Goal: Check status: Check status

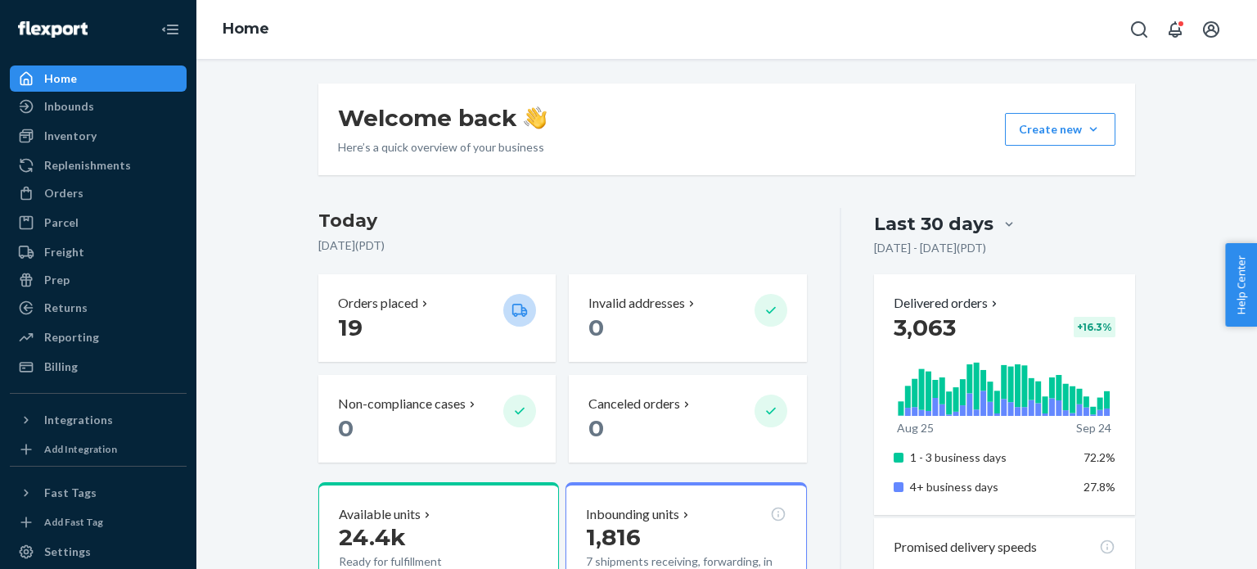
click at [111, 187] on div "Orders" at bounding box center [97, 193] width 173 height 23
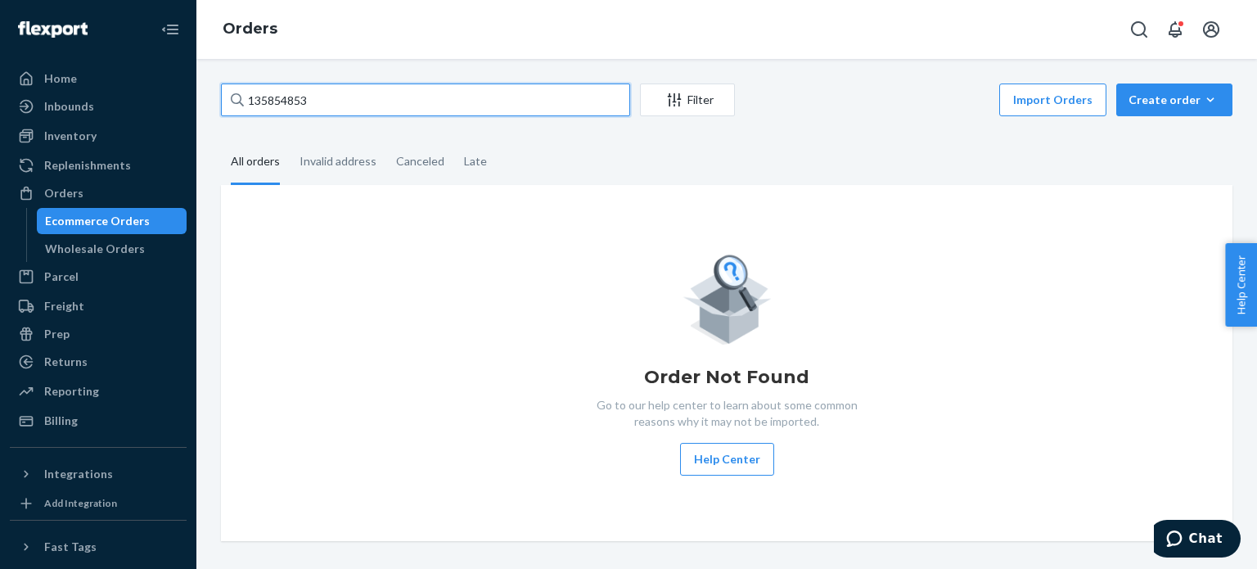
click at [303, 93] on input "135854853" at bounding box center [425, 99] width 409 height 33
paste input "#ROKAMXS-39829"
type input "#ROKAMXS-39829"
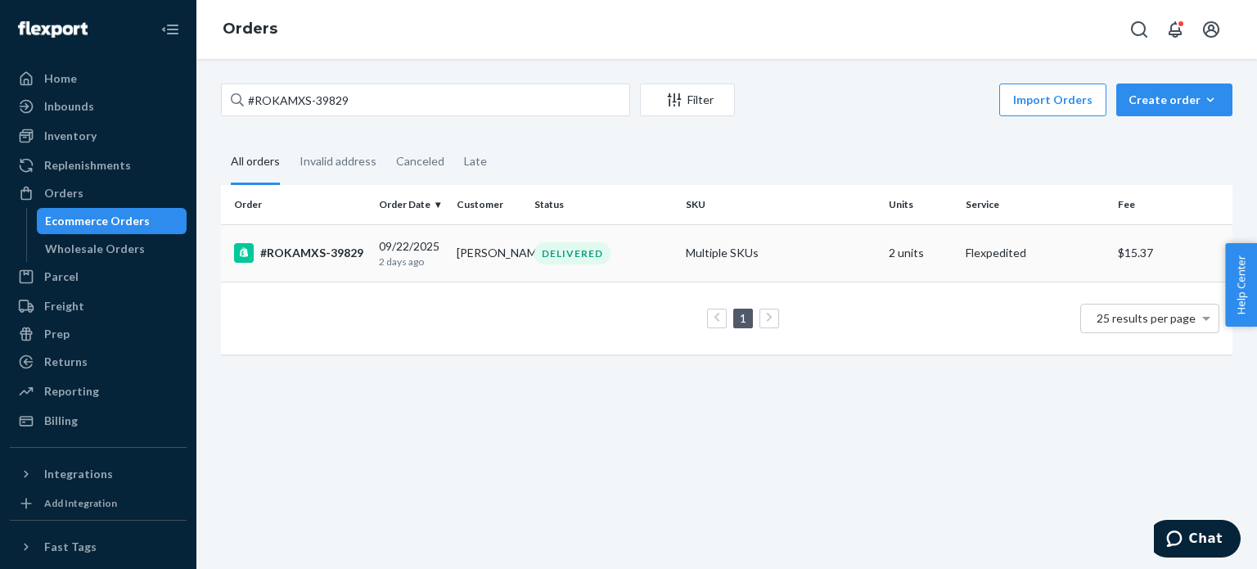
click at [363, 279] on td "#ROKAMXS-39829" at bounding box center [296, 252] width 151 height 57
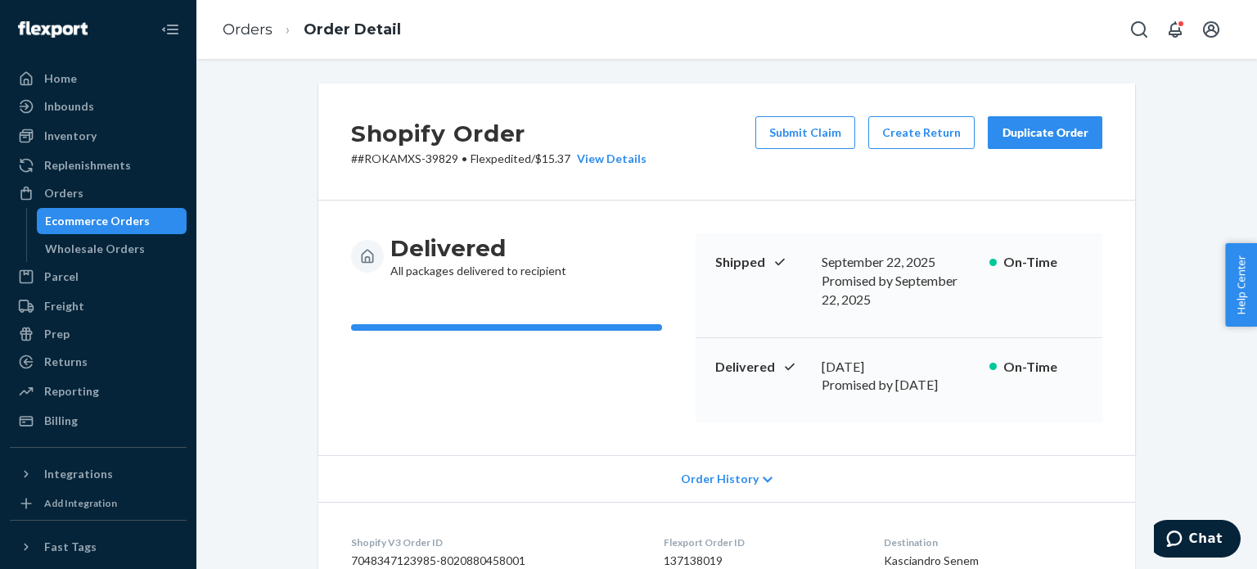
scroll to position [692, 0]
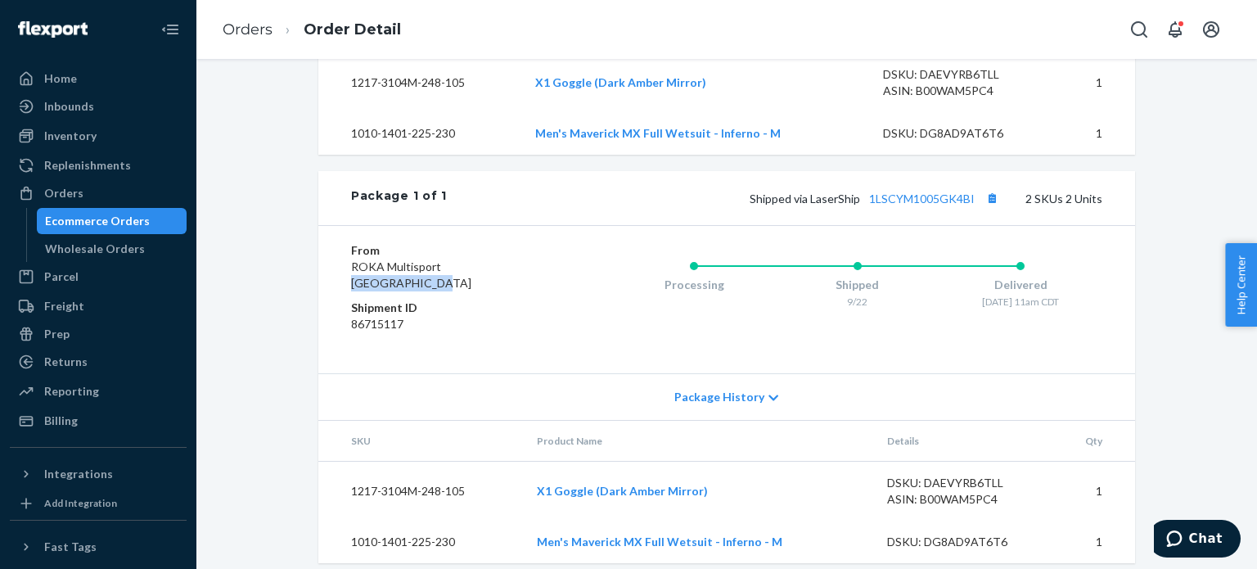
drag, startPoint x: 350, startPoint y: 274, endPoint x: 418, endPoint y: 264, distance: 68.6
click at [418, 264] on span "ROKA Multisport [GEOGRAPHIC_DATA]" at bounding box center [411, 274] width 120 height 30
copy span "[GEOGRAPHIC_DATA], [GEOGRAPHIC_DATA]"
click at [418, 264] on span "ROKA Multisport [GEOGRAPHIC_DATA]" at bounding box center [411, 274] width 120 height 30
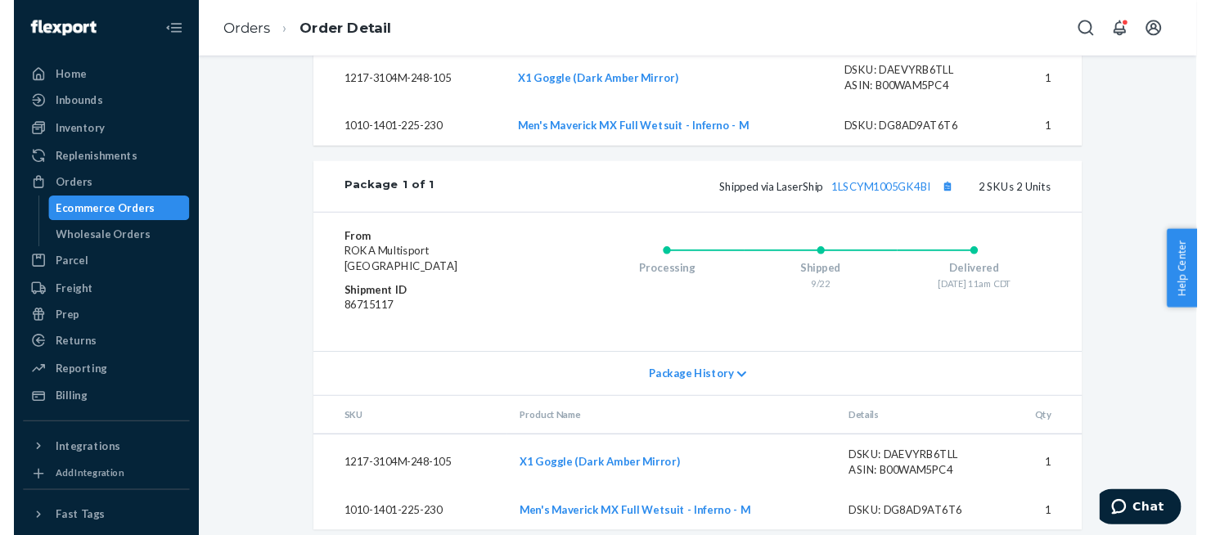
scroll to position [0, 0]
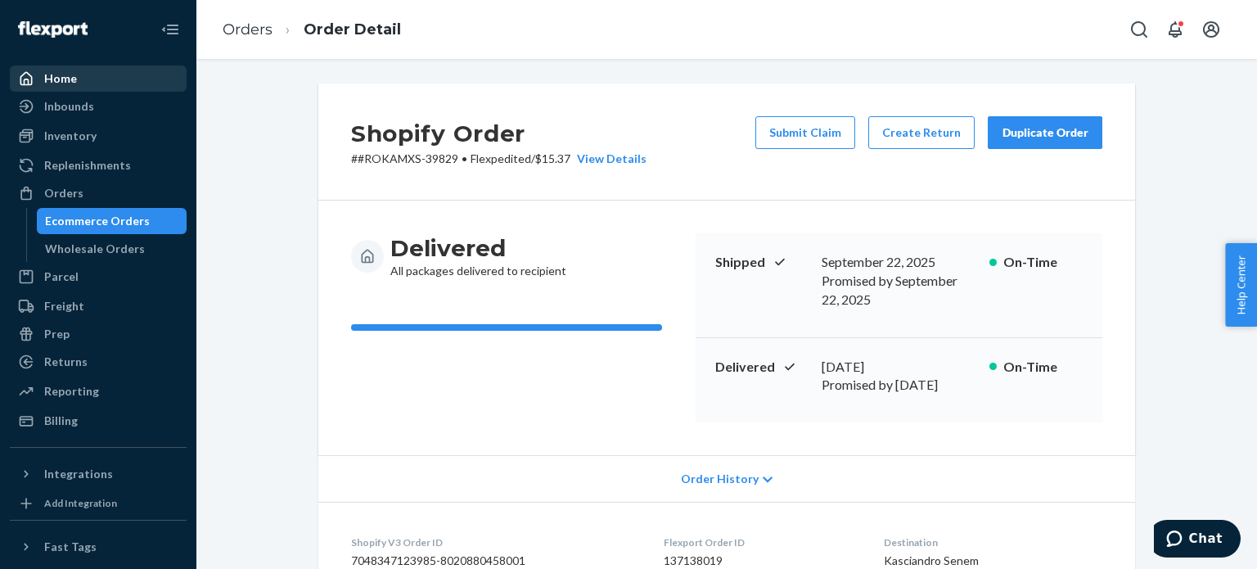
click at [79, 74] on div "Home" at bounding box center [97, 78] width 173 height 23
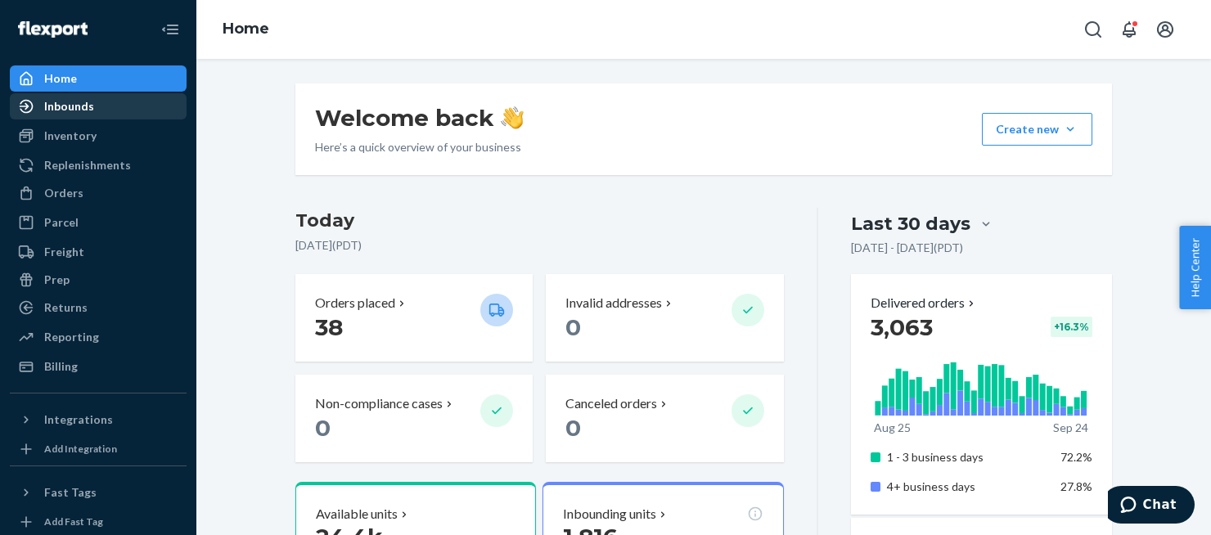
click at [70, 107] on div "Inbounds" at bounding box center [69, 106] width 50 height 16
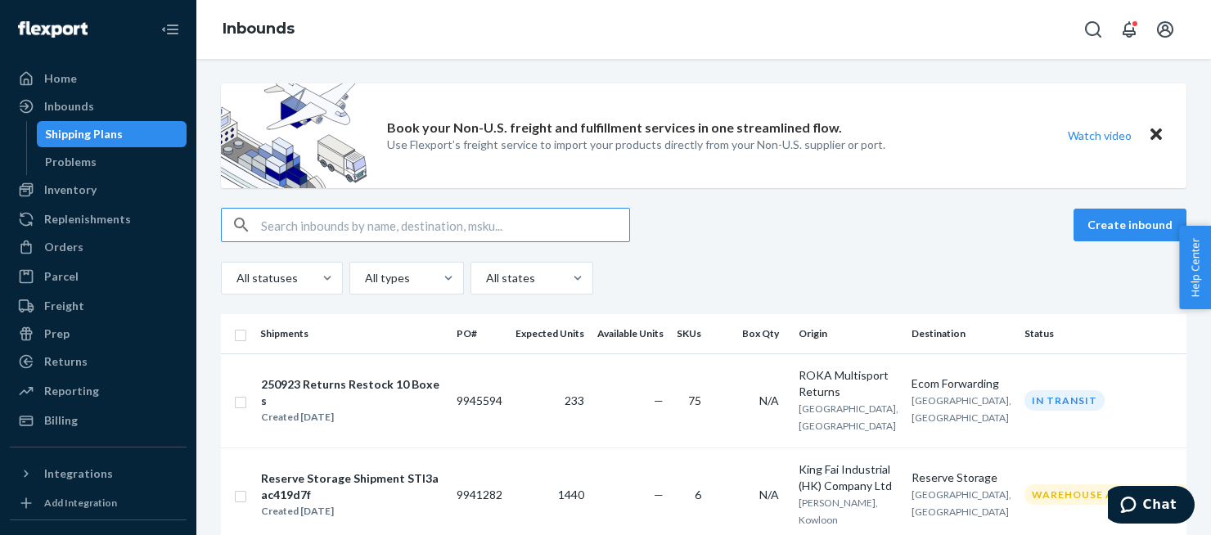
click at [342, 220] on input "text" at bounding box center [445, 225] width 368 height 33
drag, startPoint x: 325, startPoint y: 226, endPoint x: 586, endPoint y: 216, distance: 261.2
click at [584, 216] on input "PO-RM123-ship3 RM130a" at bounding box center [445, 225] width 368 height 33
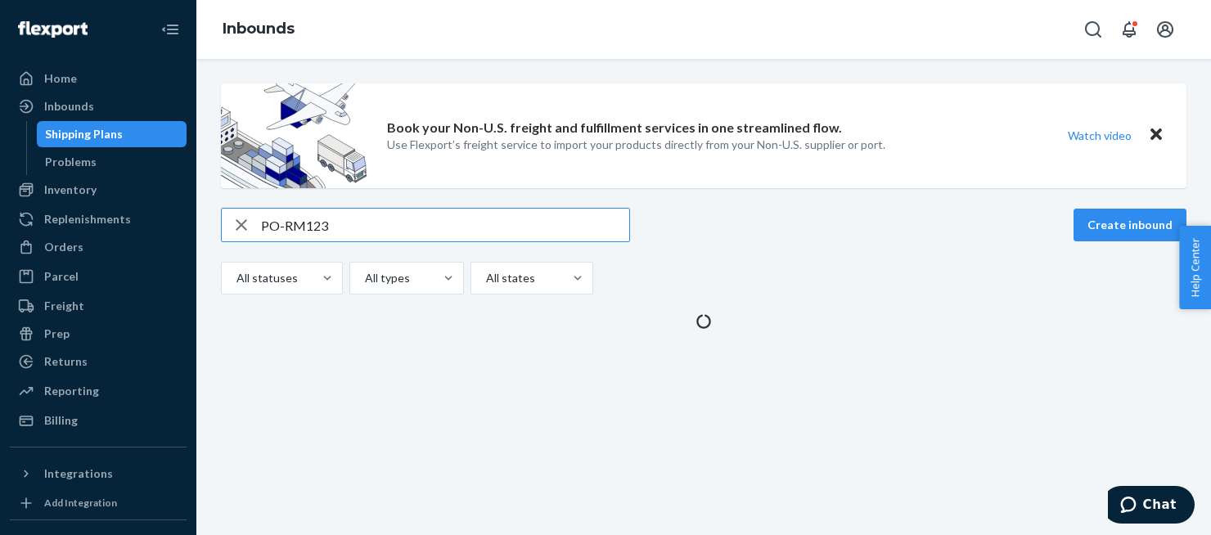
type input "PO-RM123"
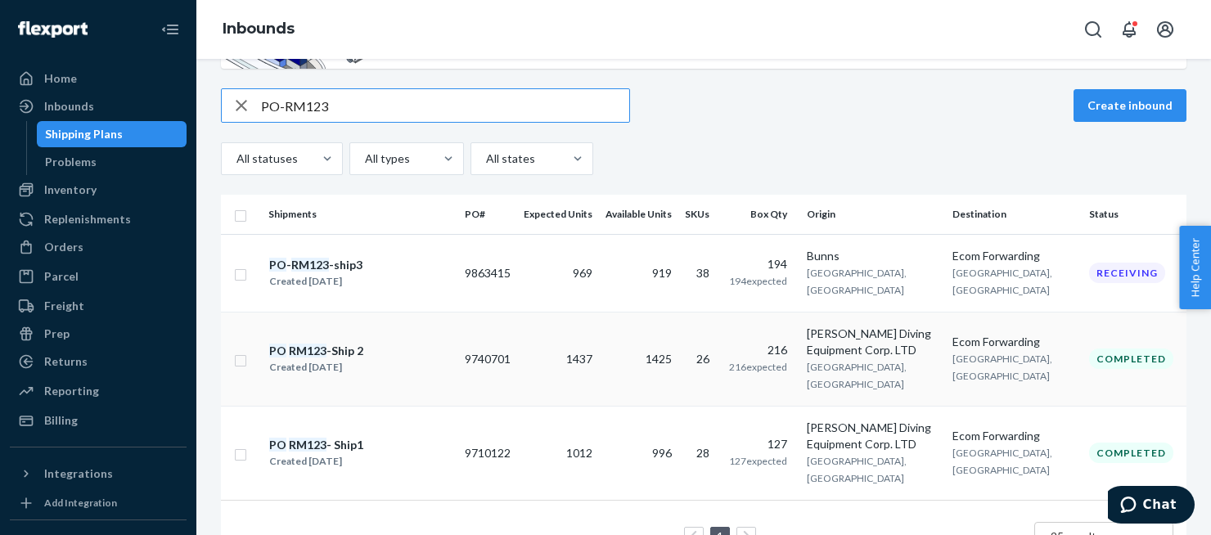
scroll to position [130, 0]
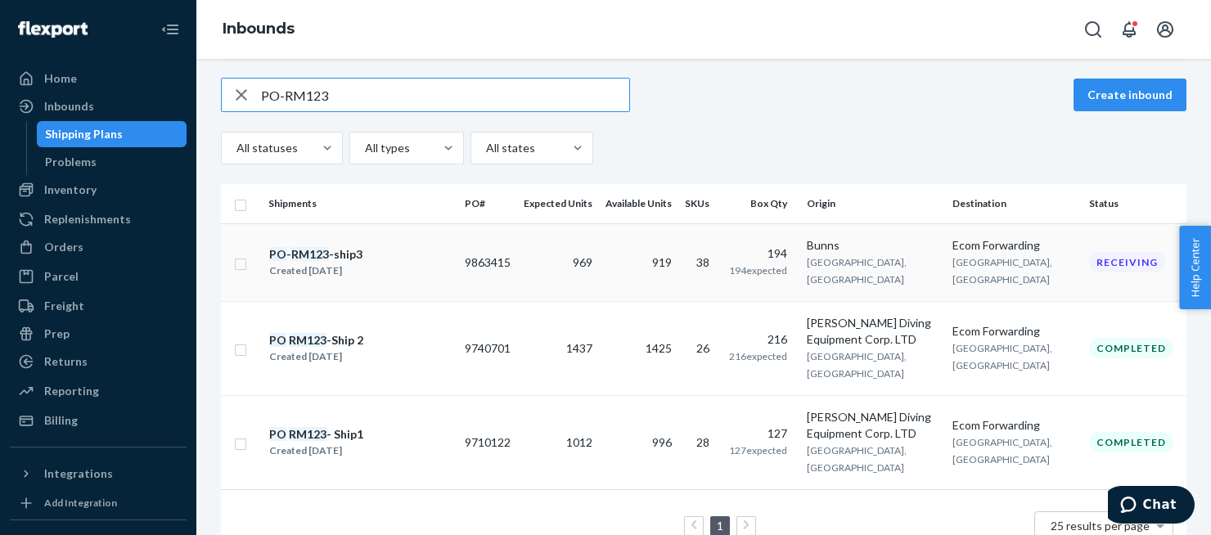
click at [363, 270] on div "PO - RM123 -ship3 Created [DATE]" at bounding box center [359, 262] width 183 height 34
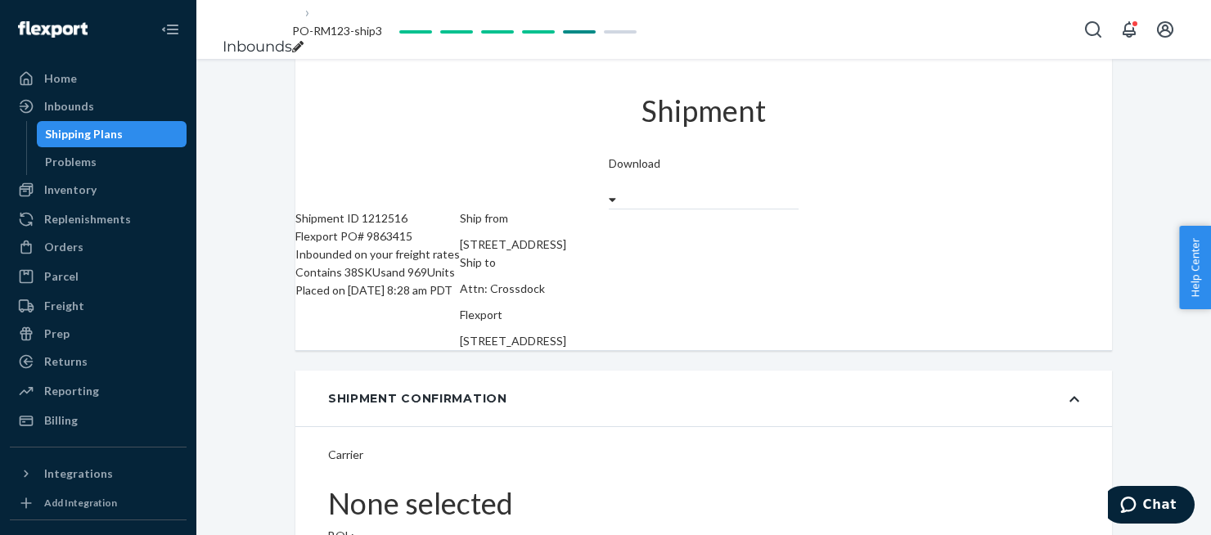
type input "FLXT-00003236165A"
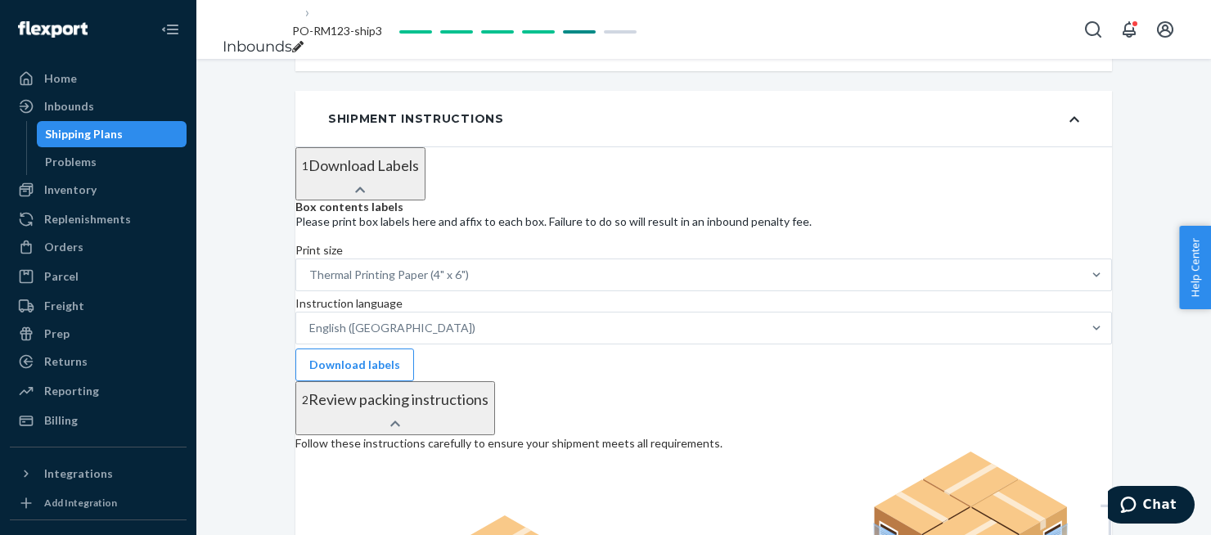
scroll to position [2969, 0]
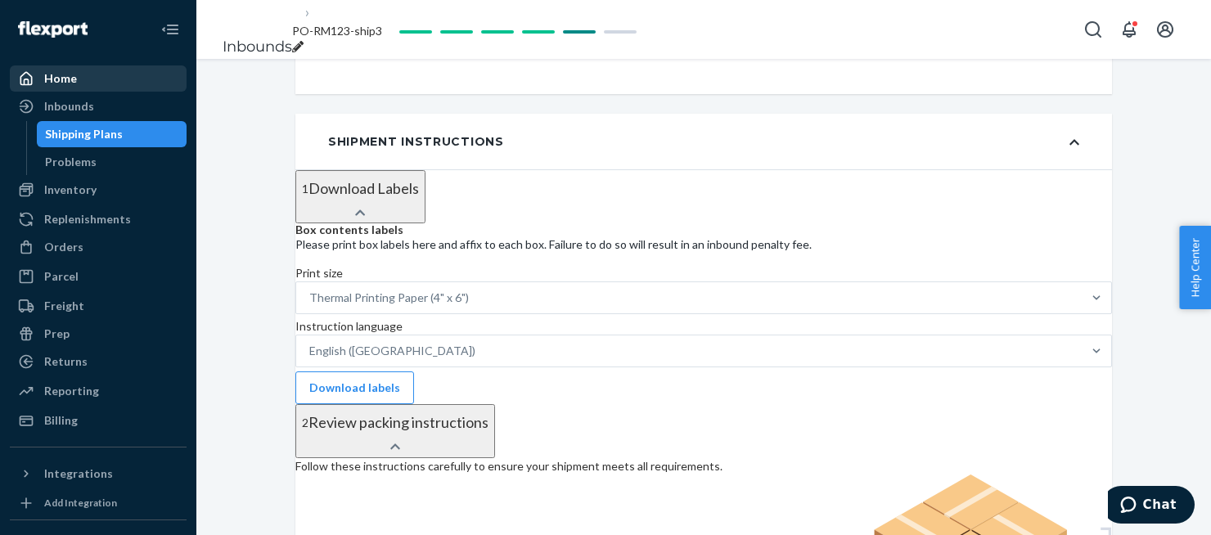
click at [114, 84] on div "Home" at bounding box center [97, 78] width 173 height 23
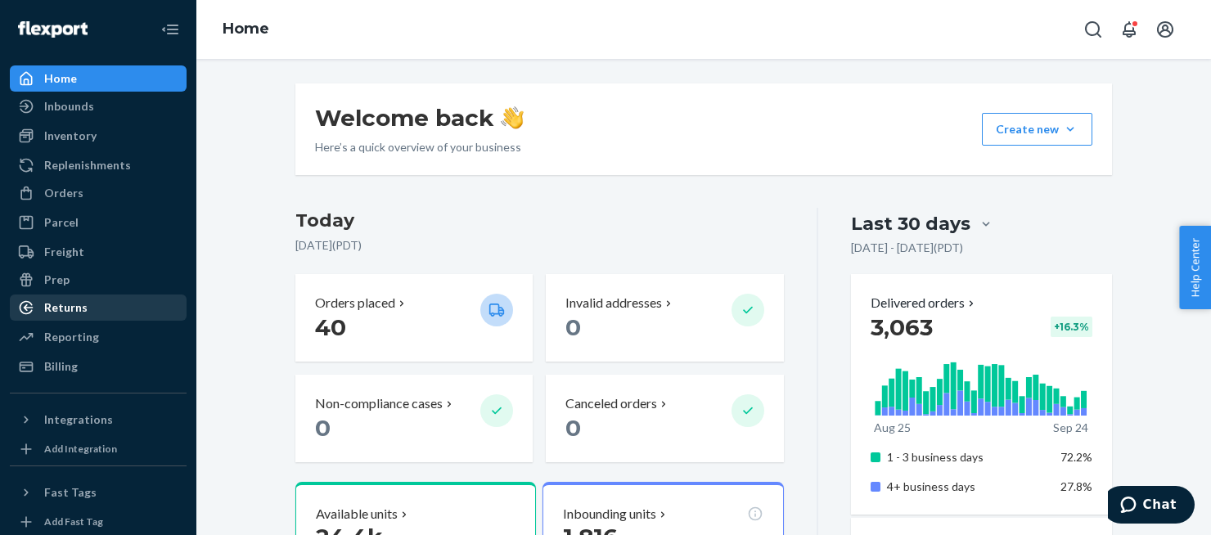
click at [101, 305] on div "Returns" at bounding box center [97, 307] width 173 height 23
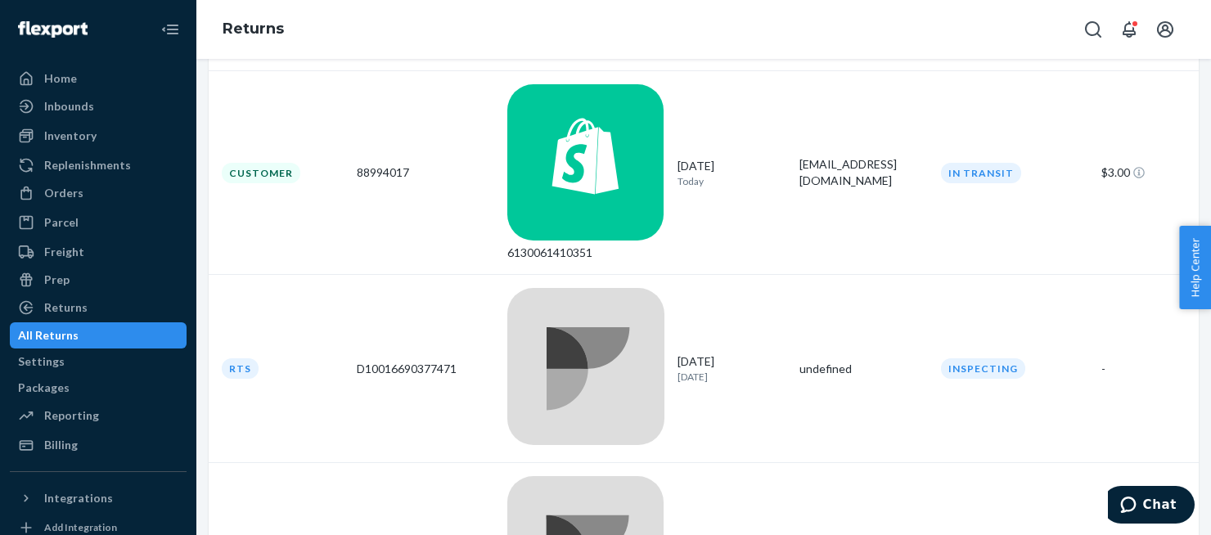
scroll to position [454, 0]
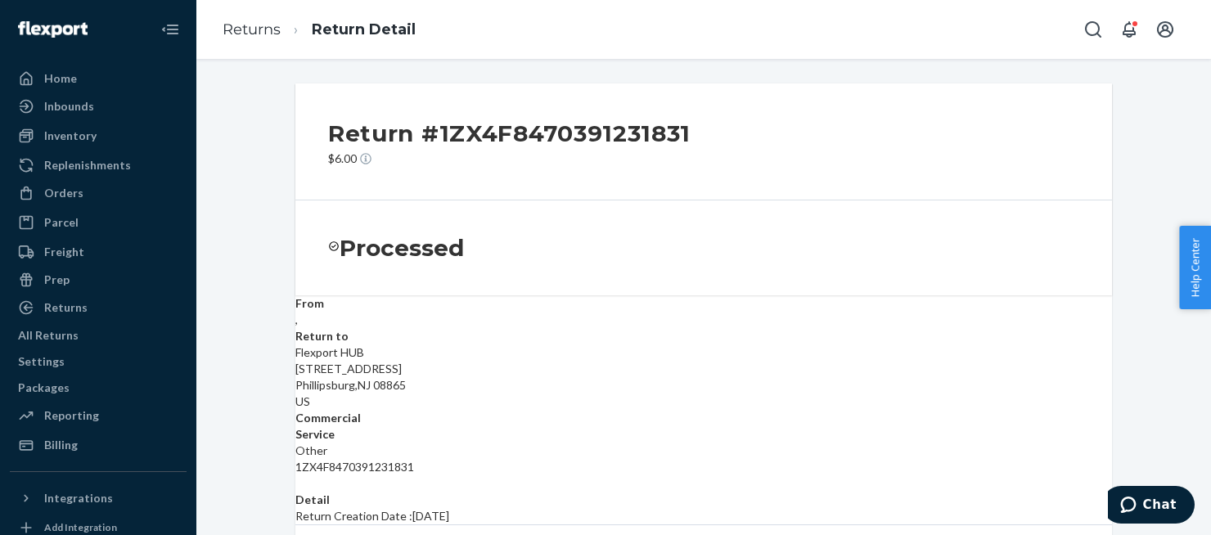
click at [268, 45] on ol "Returns Return Detail" at bounding box center [318, 30] width 219 height 48
click at [268, 38] on link "Returns" at bounding box center [252, 29] width 58 height 18
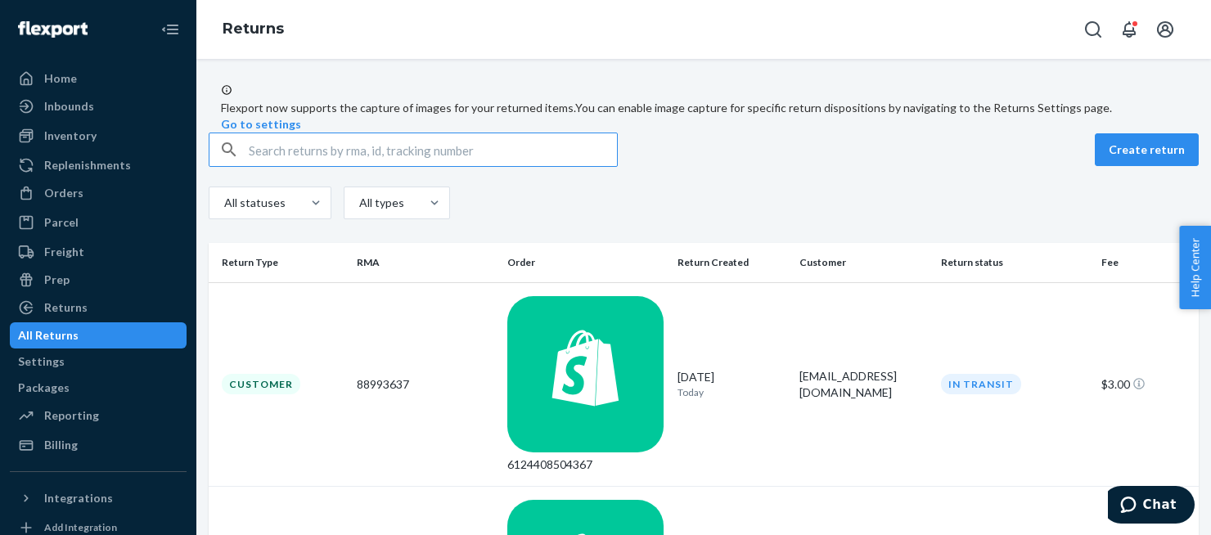
scroll to position [454, 0]
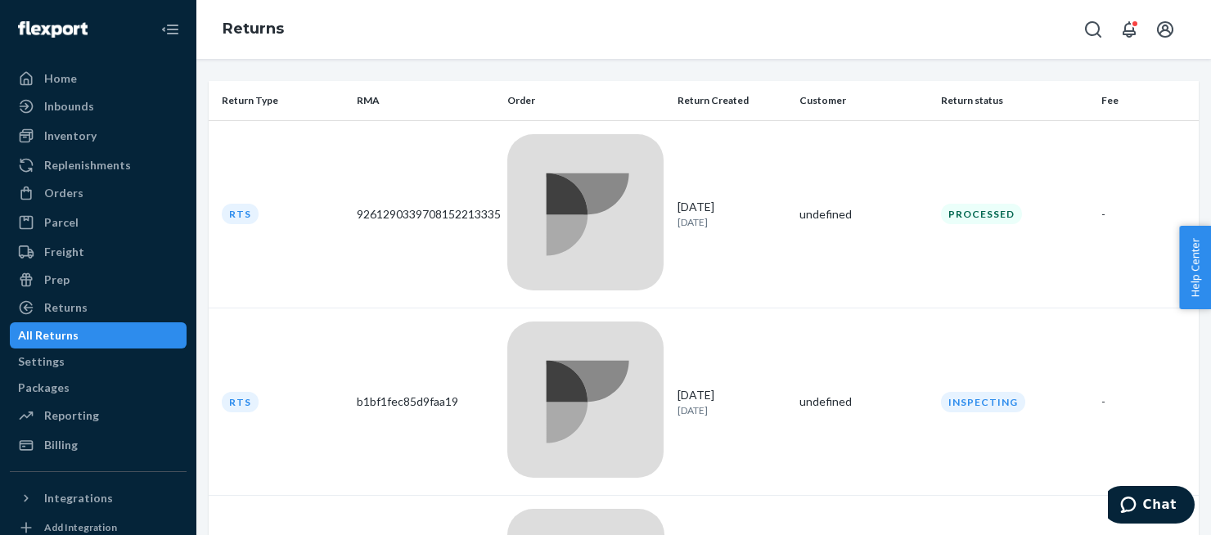
scroll to position [461, 0]
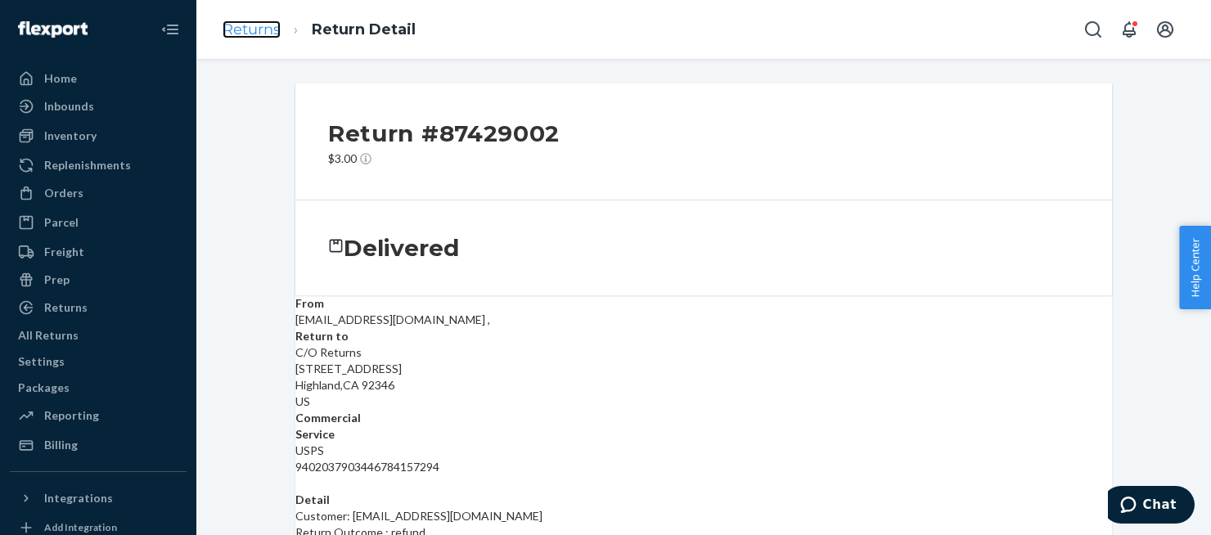
click at [249, 35] on link "Returns" at bounding box center [252, 29] width 58 height 18
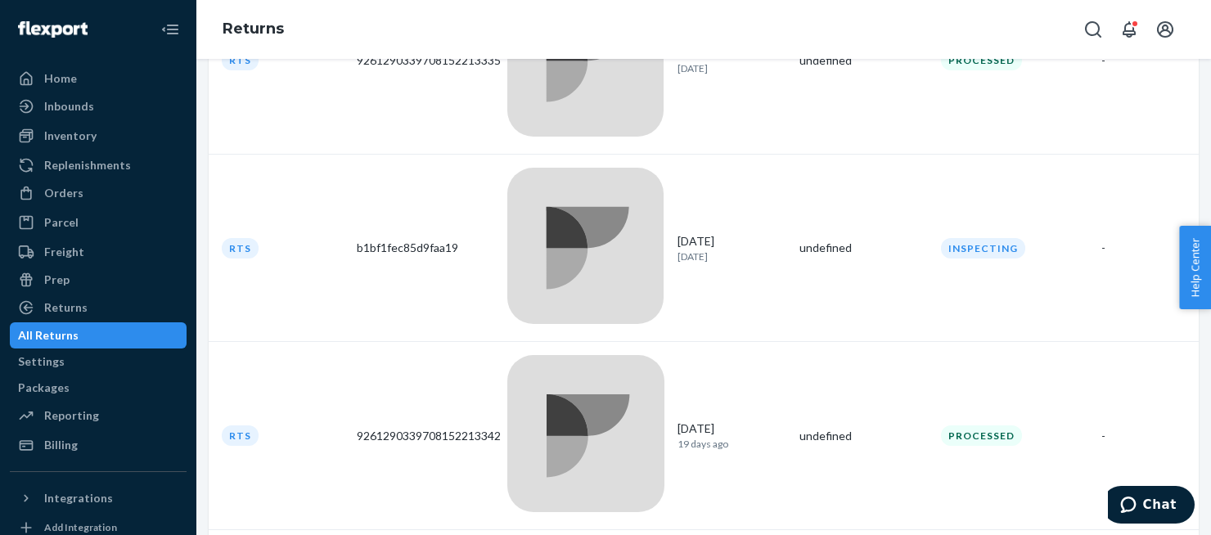
scroll to position [356, 0]
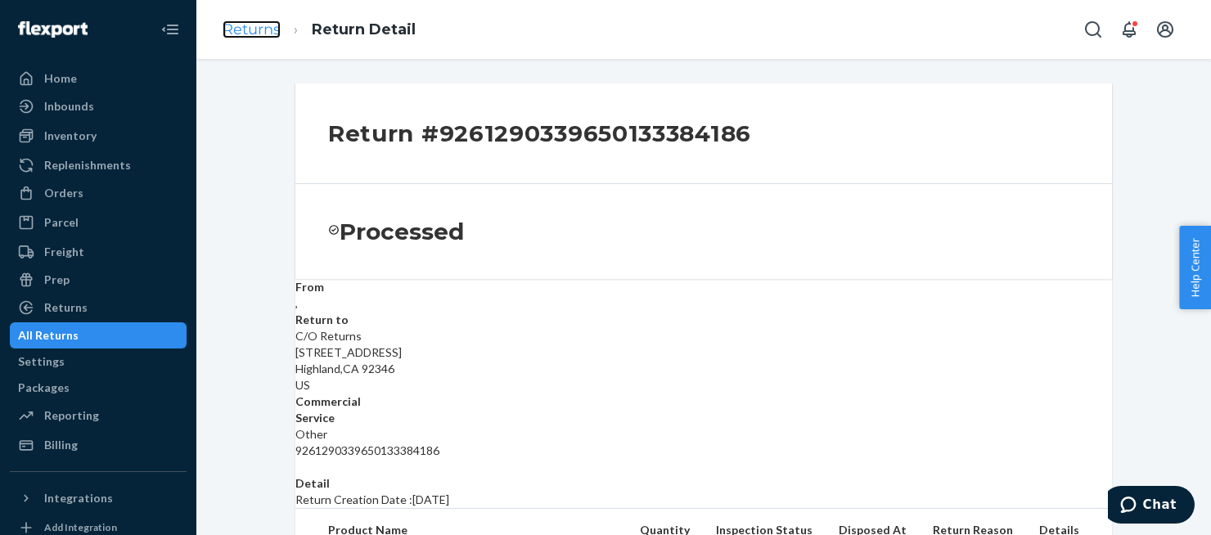
click at [236, 37] on link "Returns" at bounding box center [252, 29] width 58 height 18
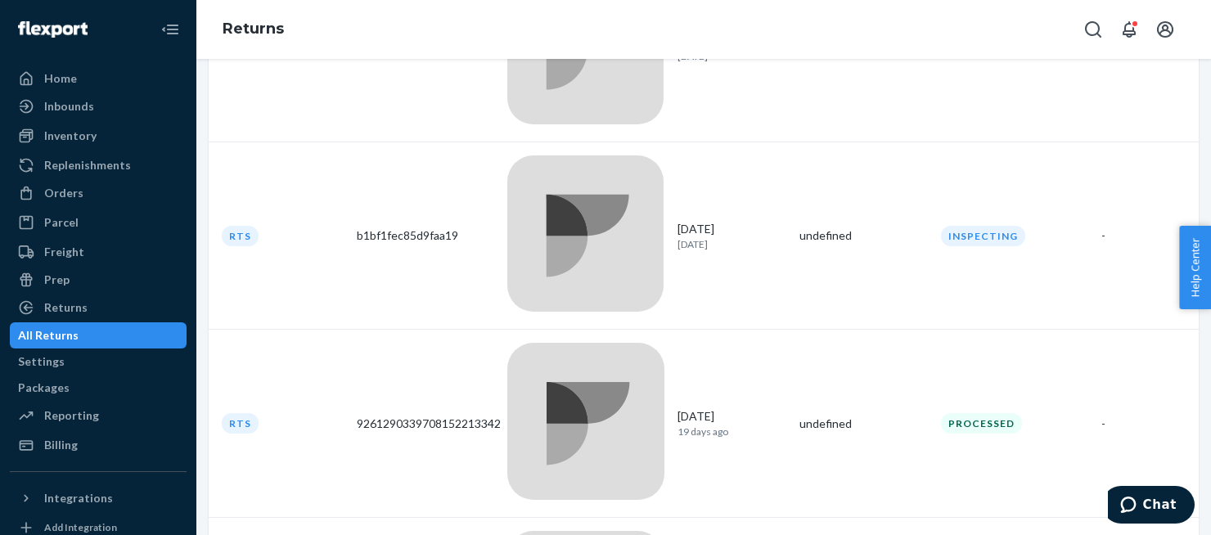
scroll to position [461, 0]
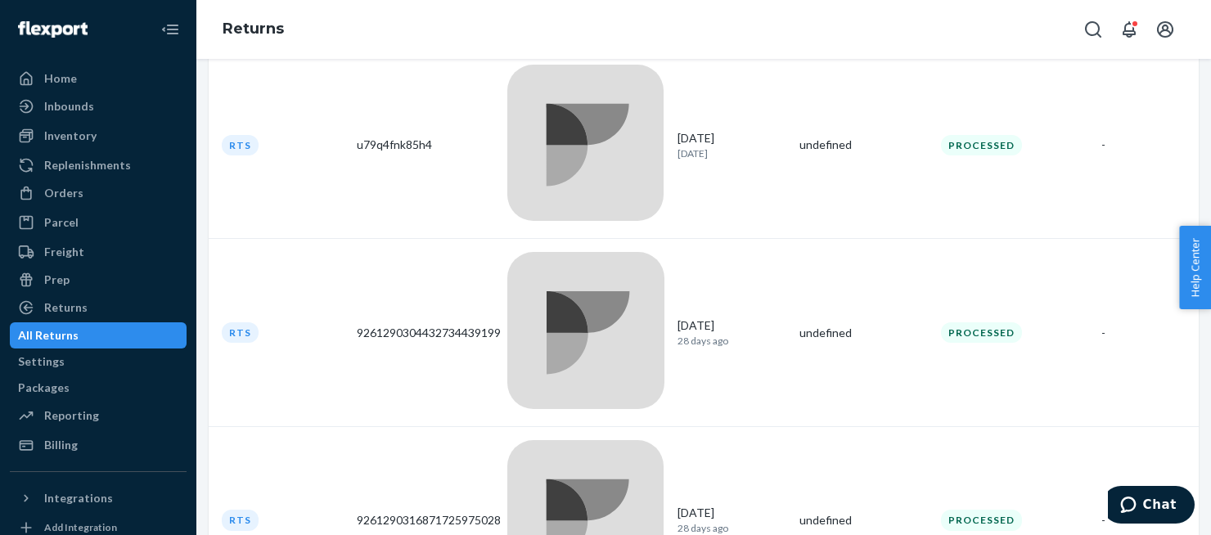
scroll to position [452, 0]
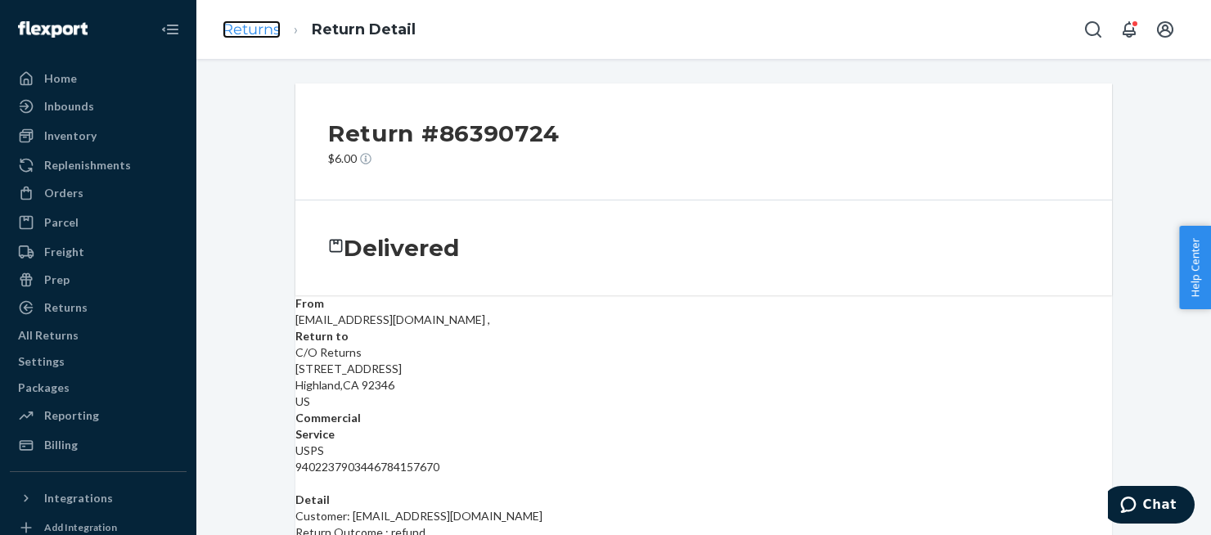
click at [236, 37] on link "Returns" at bounding box center [252, 29] width 58 height 18
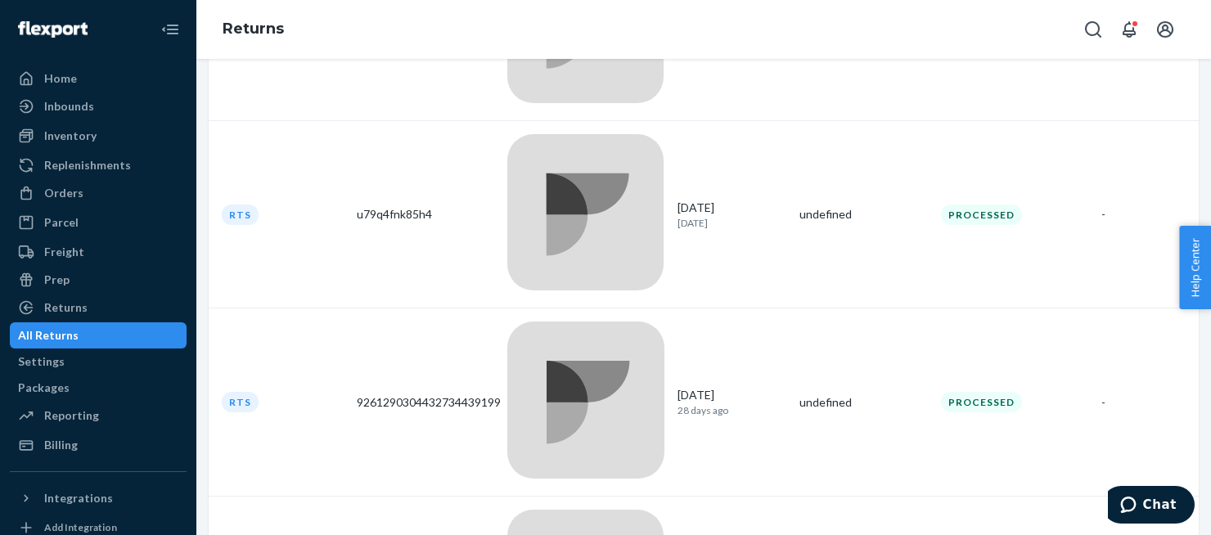
scroll to position [452, 0]
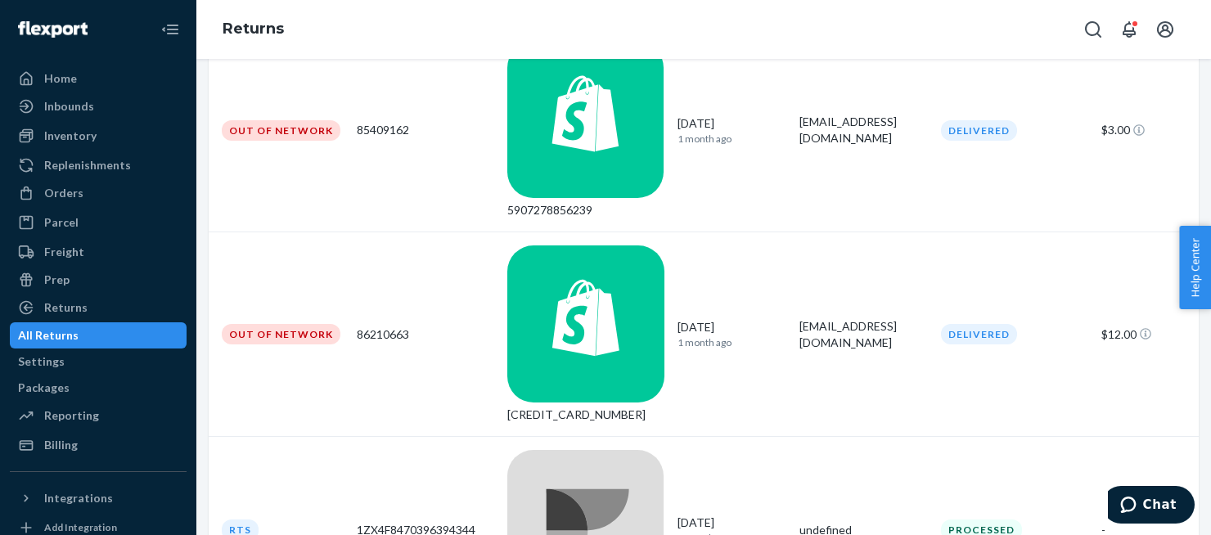
scroll to position [458, 0]
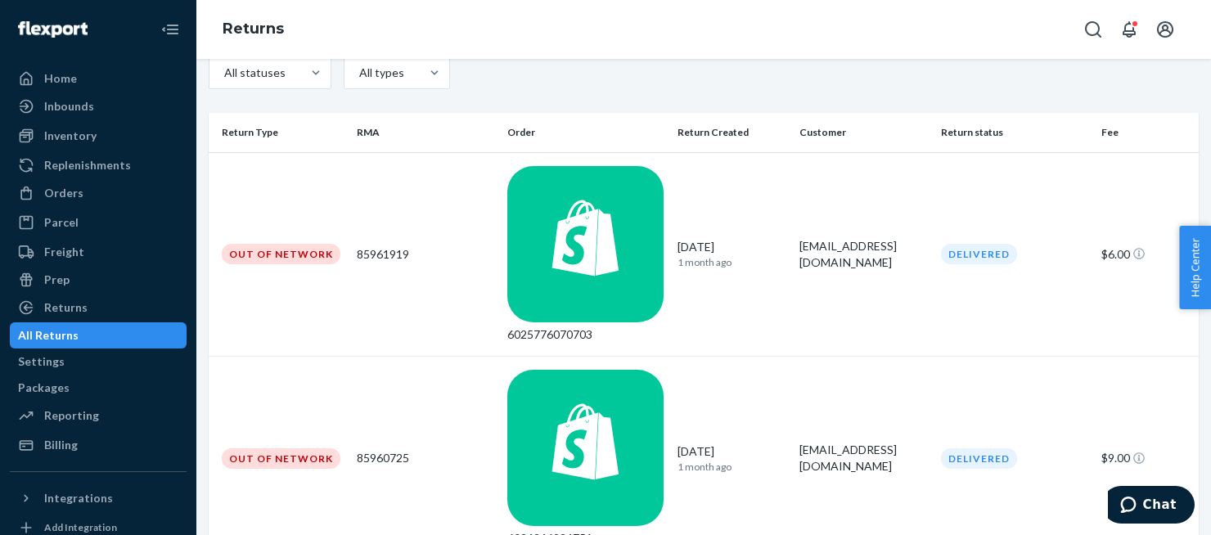
scroll to position [295, 0]
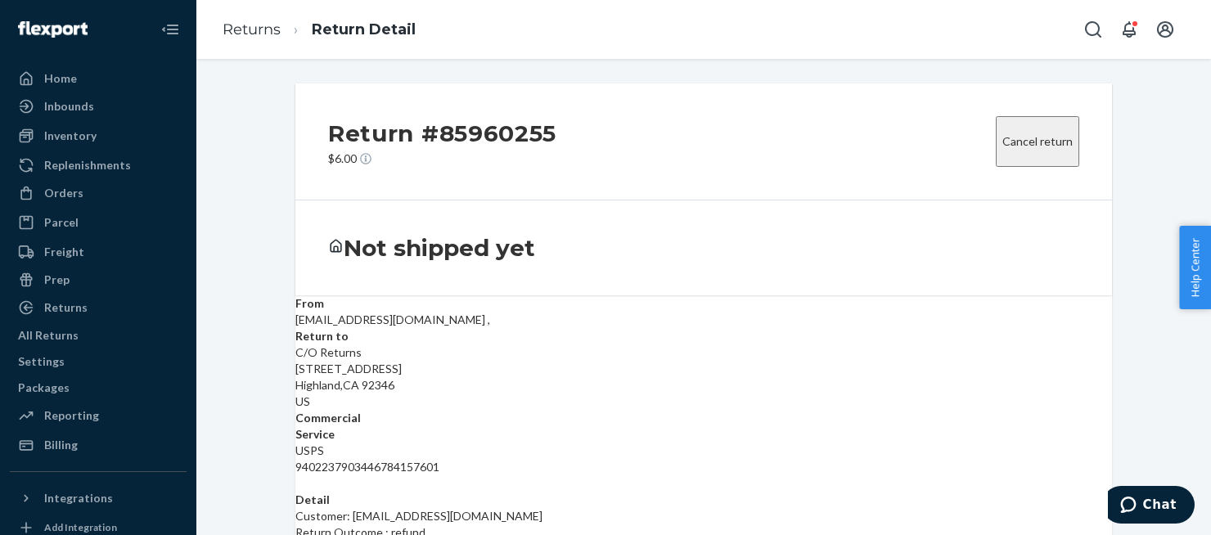
click at [248, 16] on ol "Returns Return Detail" at bounding box center [318, 30] width 219 height 48
click at [245, 24] on link "Returns" at bounding box center [252, 29] width 58 height 18
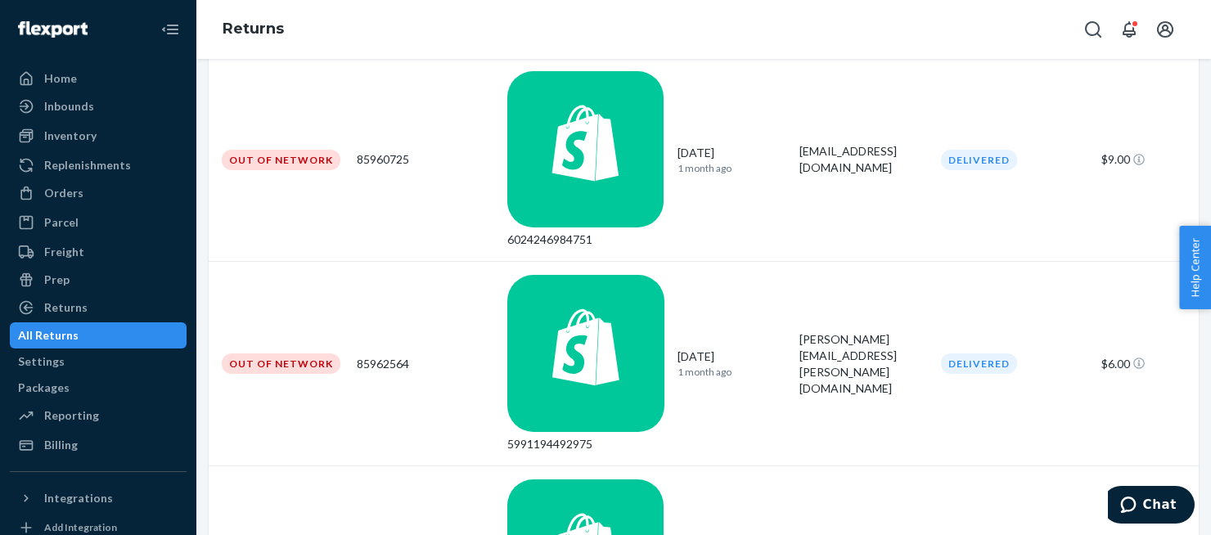
scroll to position [449, 0]
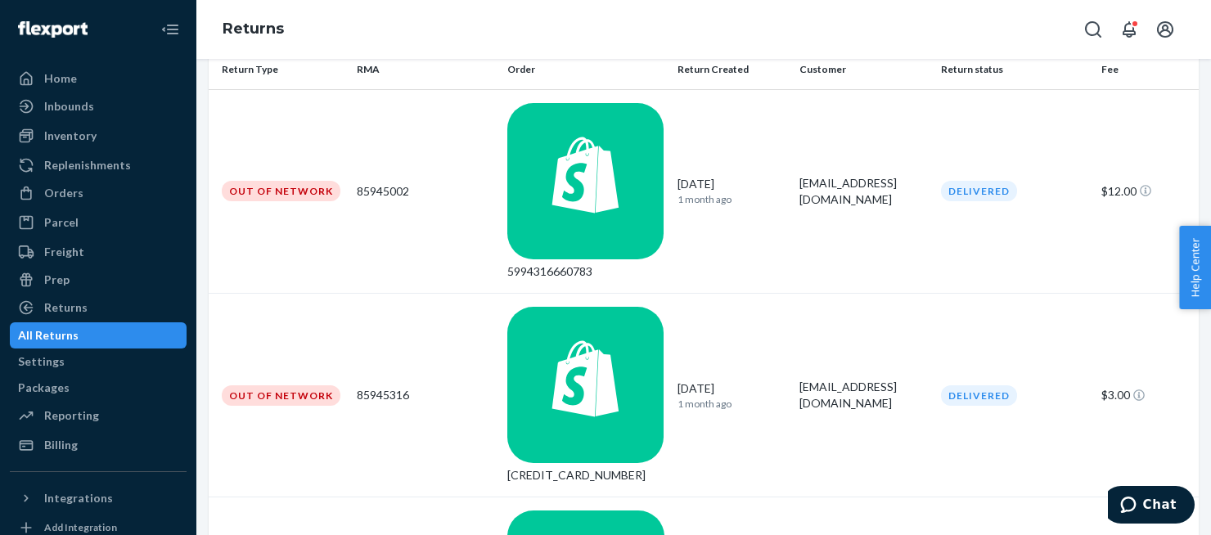
scroll to position [223, 0]
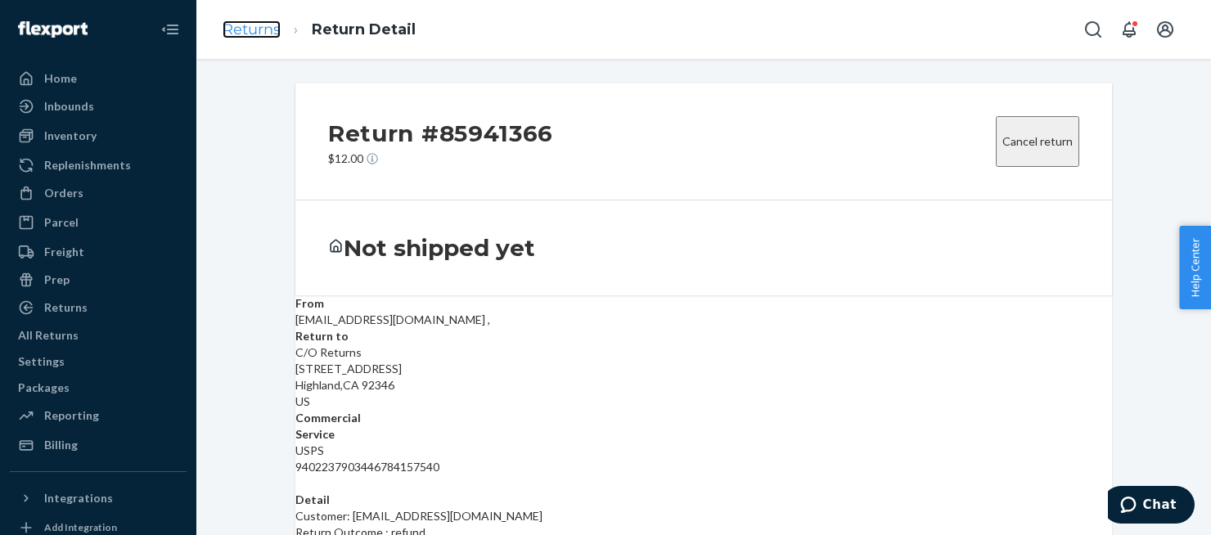
click at [260, 26] on link "Returns" at bounding box center [252, 29] width 58 height 18
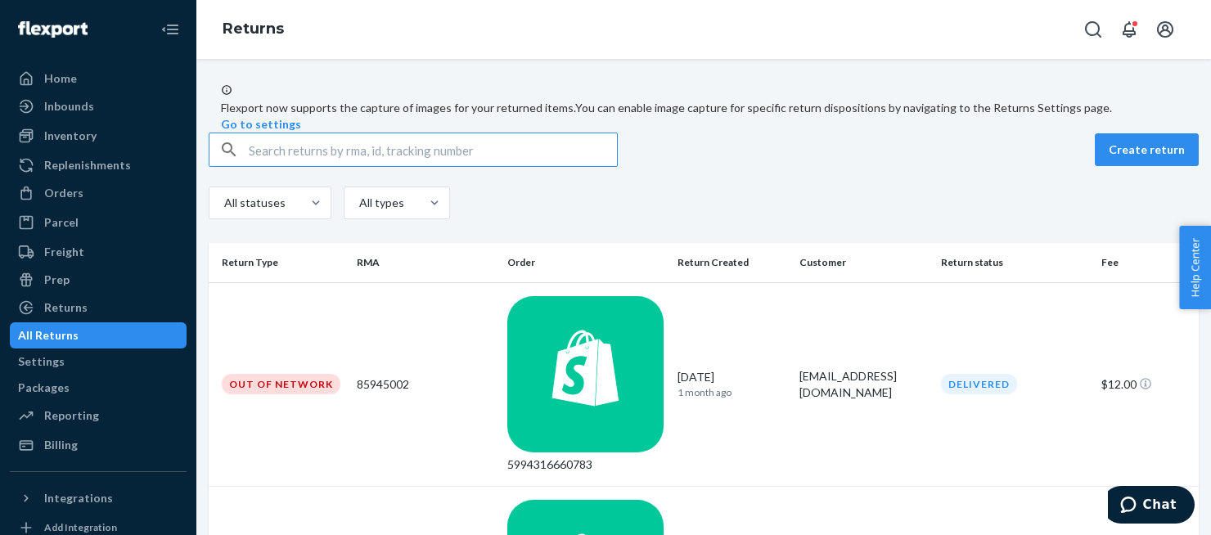
scroll to position [452, 0]
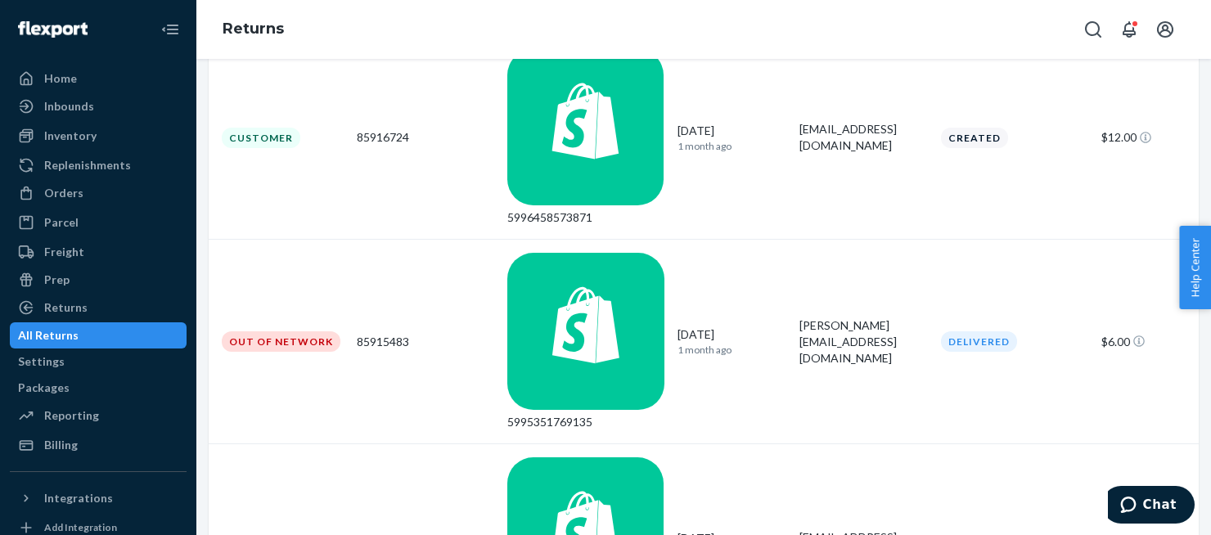
scroll to position [457, 0]
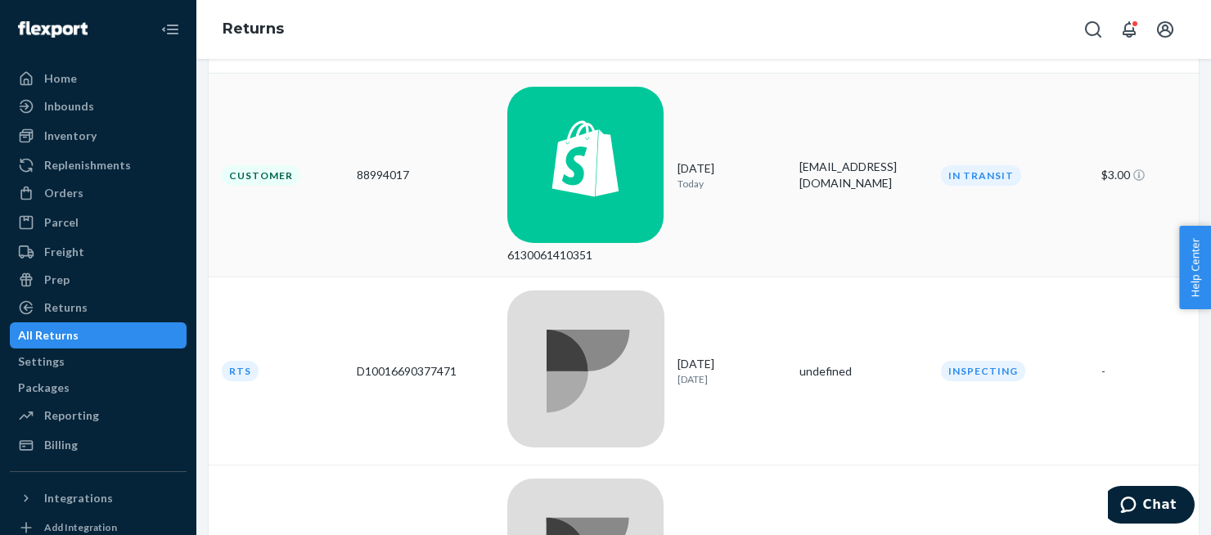
scroll to position [454, 0]
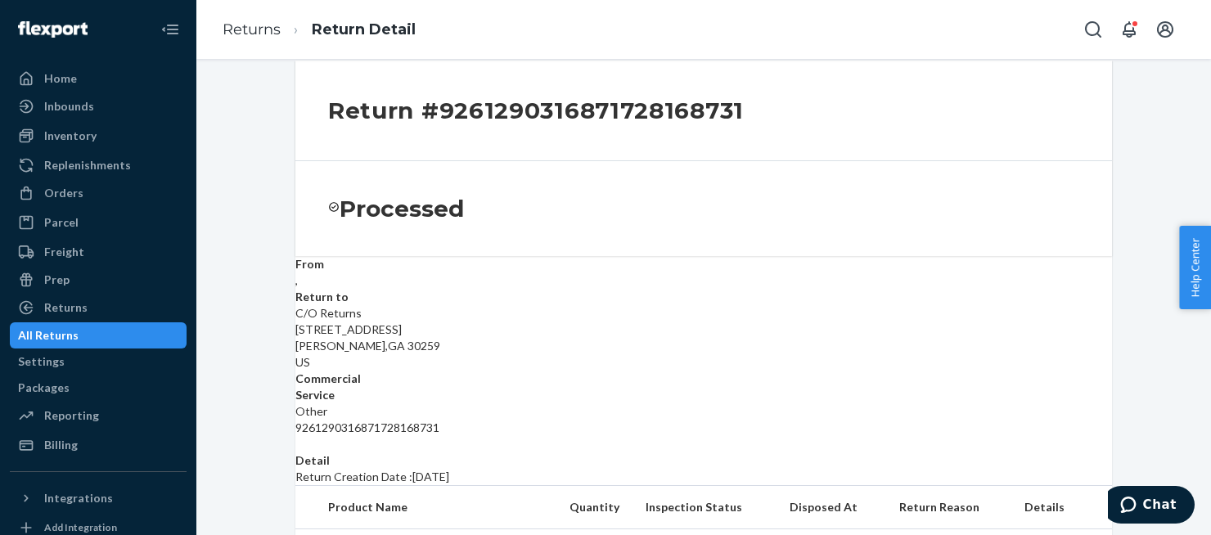
scroll to position [21, 0]
click at [245, 29] on link "Returns" at bounding box center [252, 29] width 58 height 18
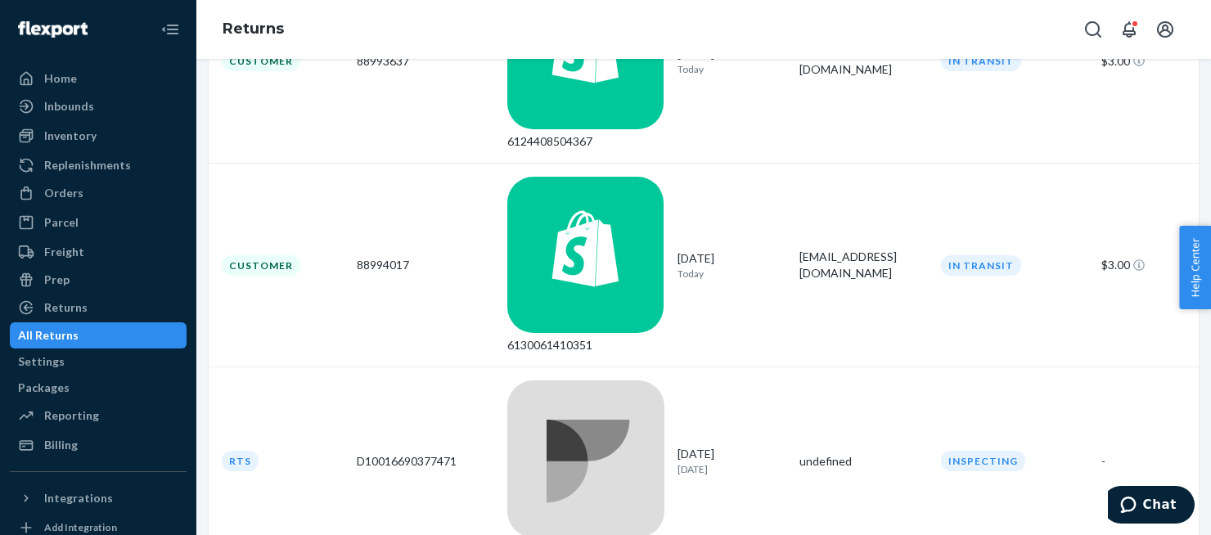
scroll to position [331, 0]
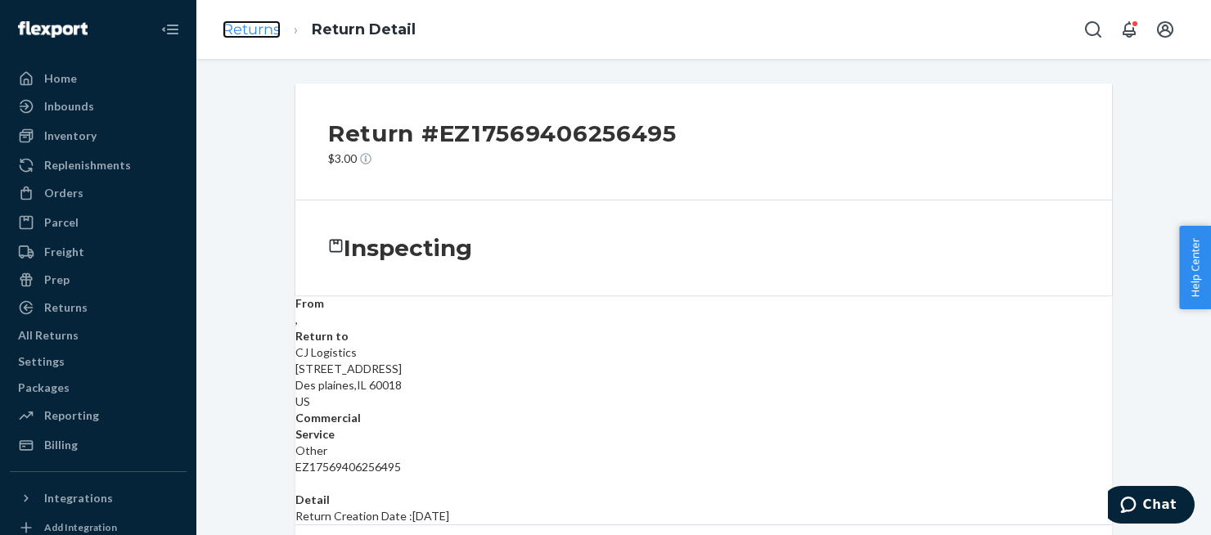
click at [253, 22] on link "Returns" at bounding box center [252, 29] width 58 height 18
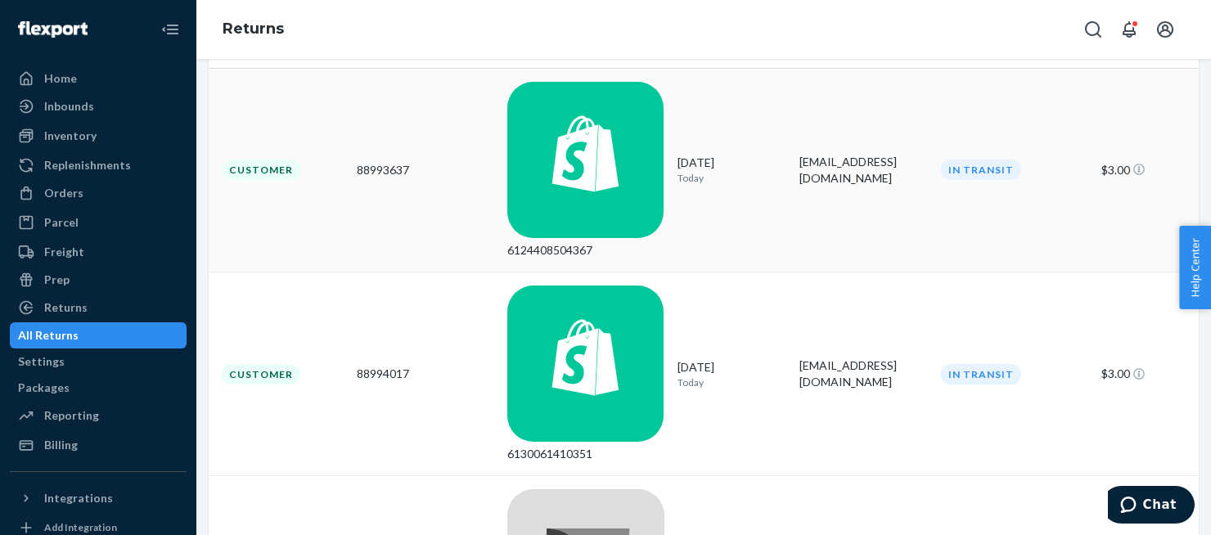
scroll to position [327, 0]
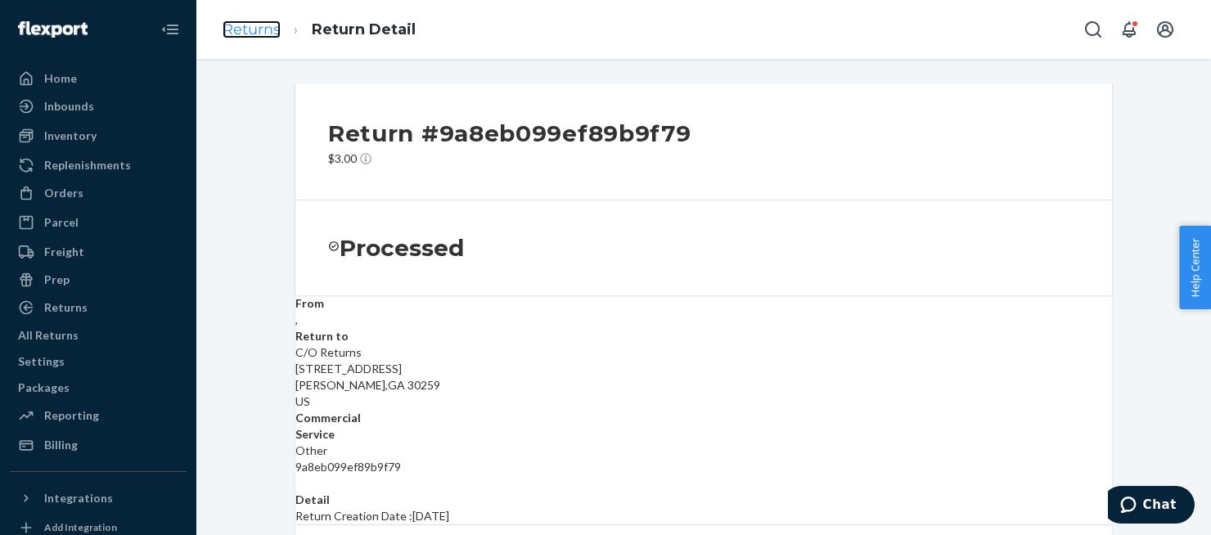
click at [242, 34] on link "Returns" at bounding box center [252, 29] width 58 height 18
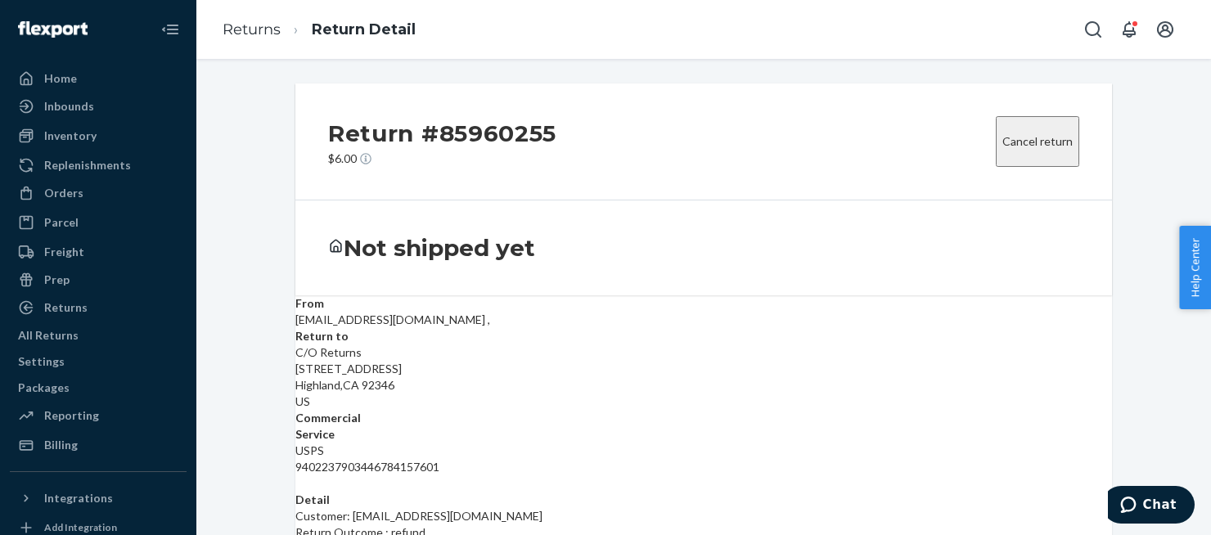
click at [234, 46] on ol "Returns Return Detail" at bounding box center [318, 30] width 219 height 48
click at [236, 34] on link "Returns" at bounding box center [252, 29] width 58 height 18
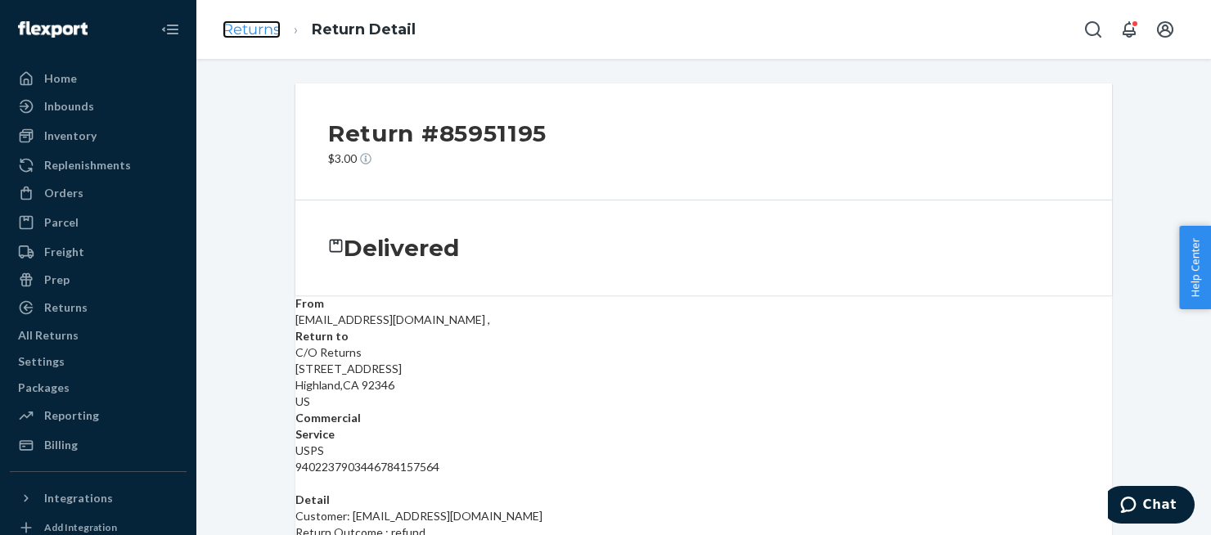
click at [249, 25] on link "Returns" at bounding box center [252, 29] width 58 height 18
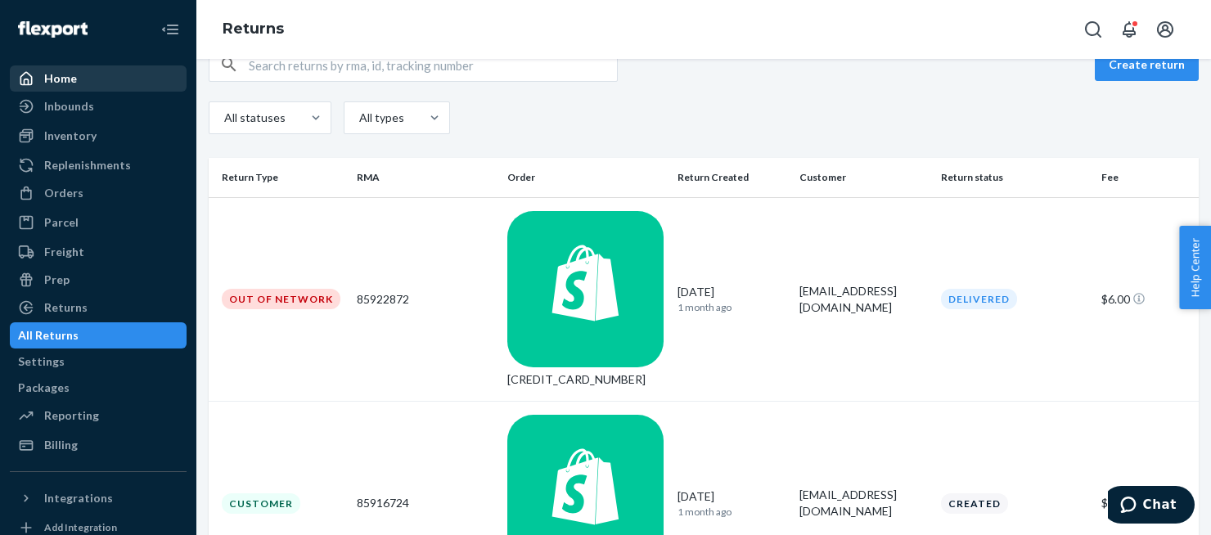
click at [57, 84] on div "Home" at bounding box center [60, 78] width 33 height 16
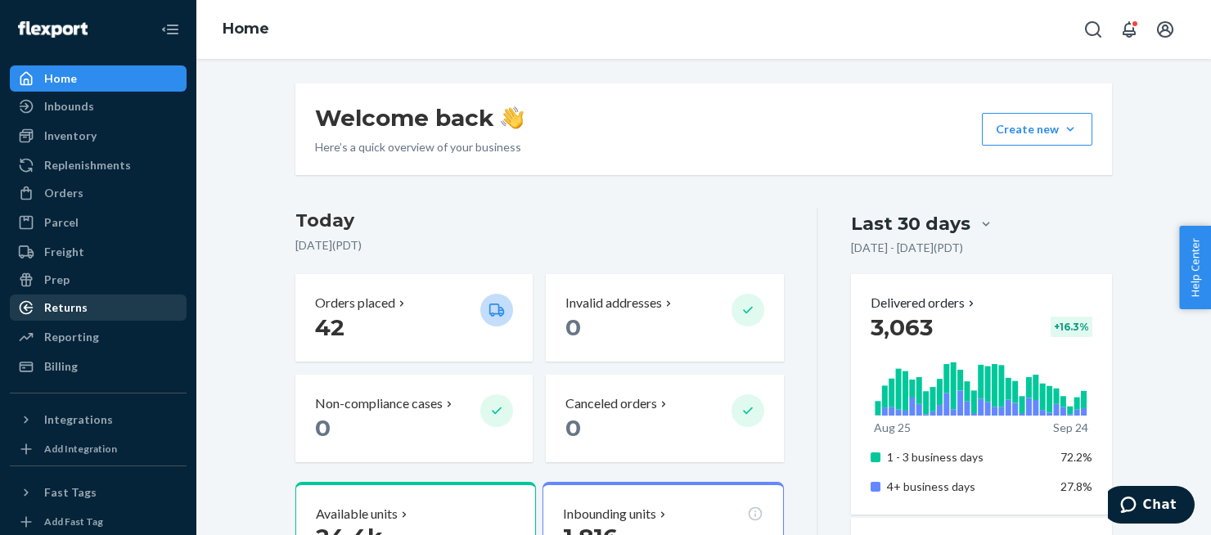
click at [67, 313] on div "Returns" at bounding box center [65, 307] width 43 height 16
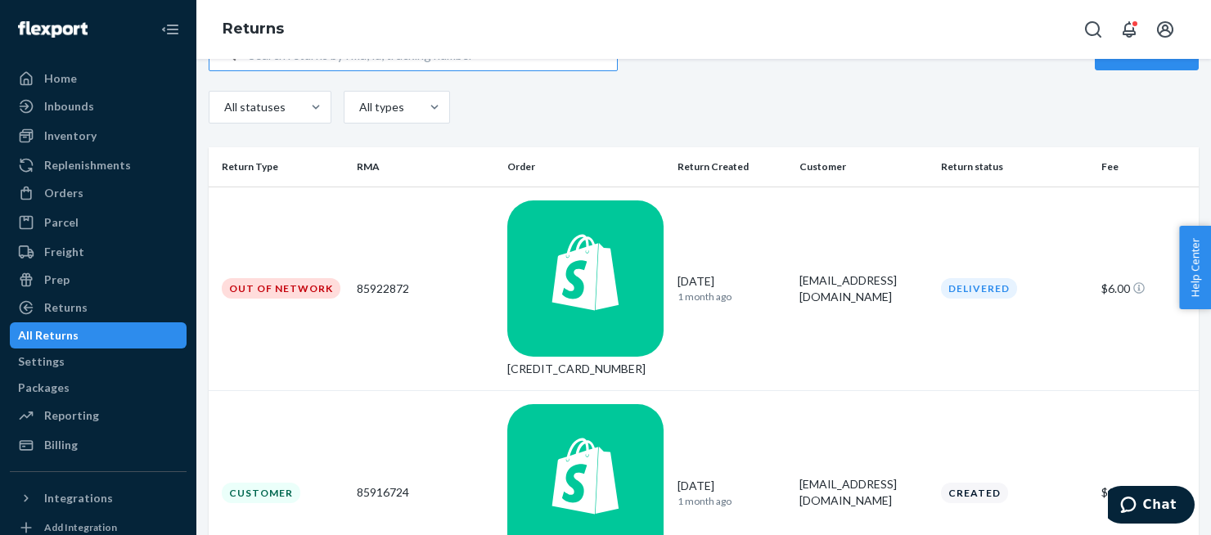
scroll to position [183, 0]
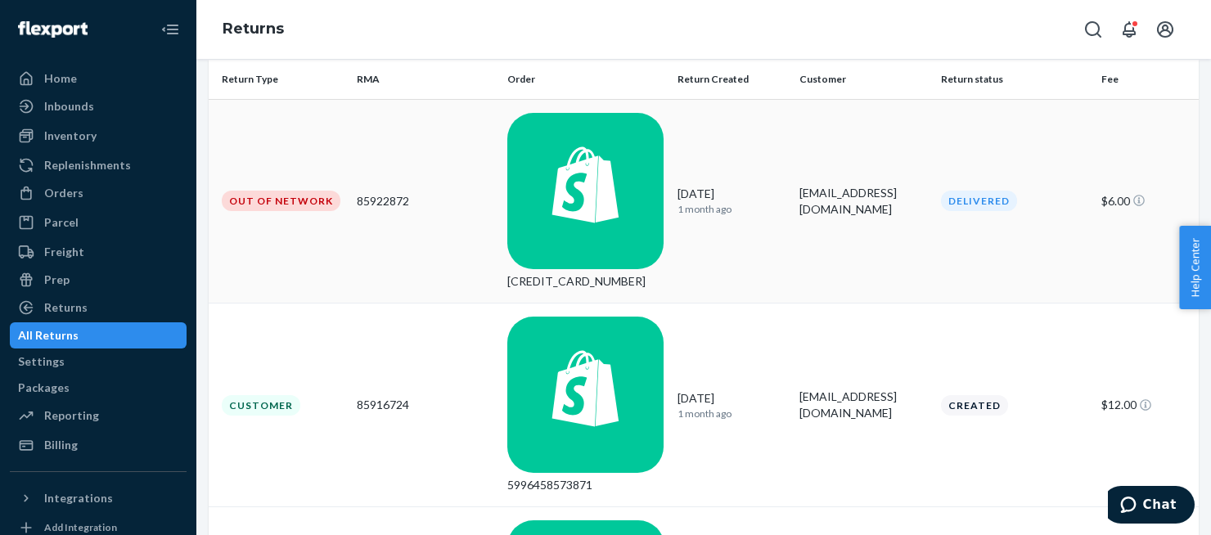
click at [340, 191] on div "Out of Network" at bounding box center [281, 201] width 119 height 20
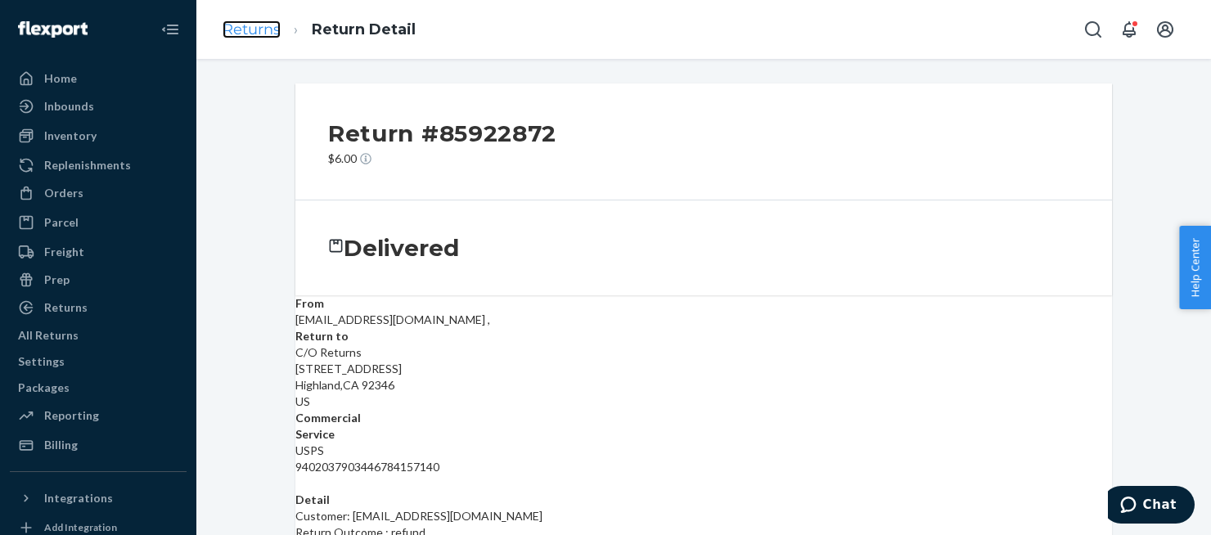
click at [256, 29] on link "Returns" at bounding box center [252, 29] width 58 height 18
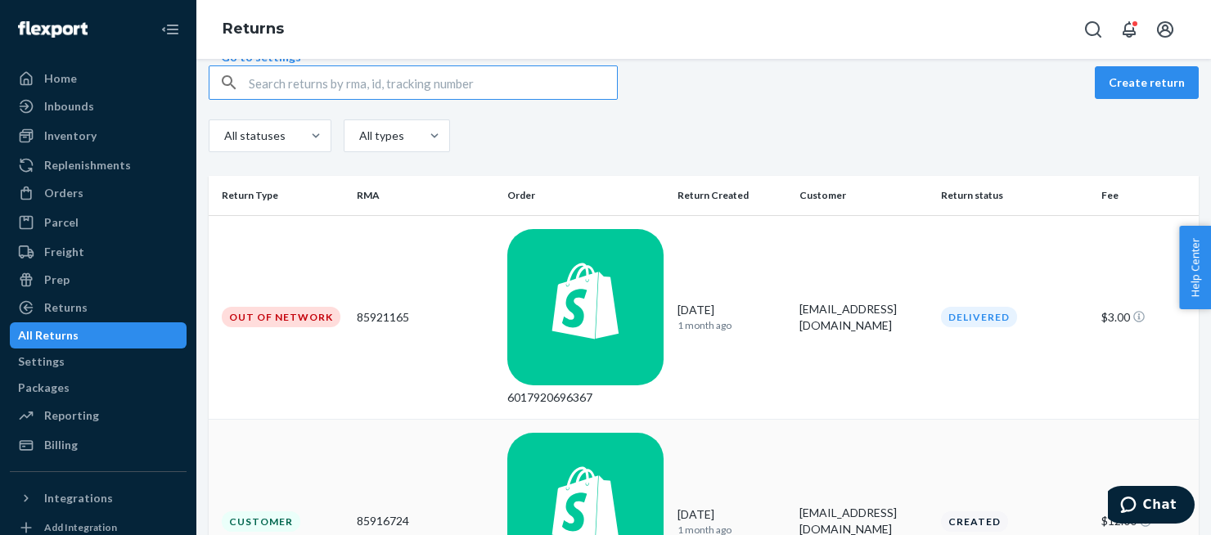
scroll to position [75, 0]
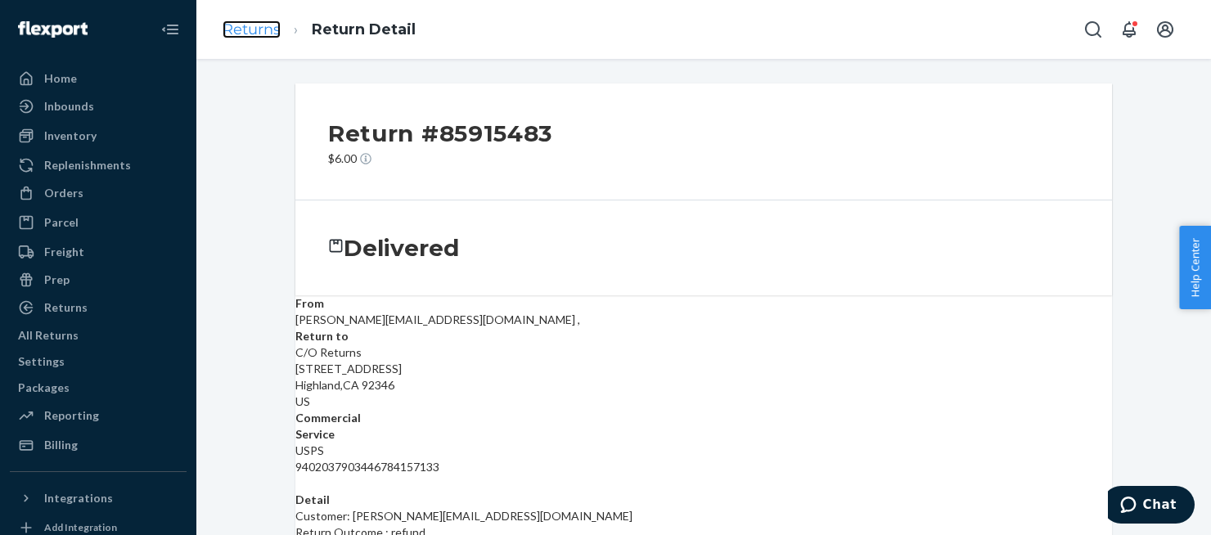
click at [223, 36] on link "Returns" at bounding box center [252, 29] width 58 height 18
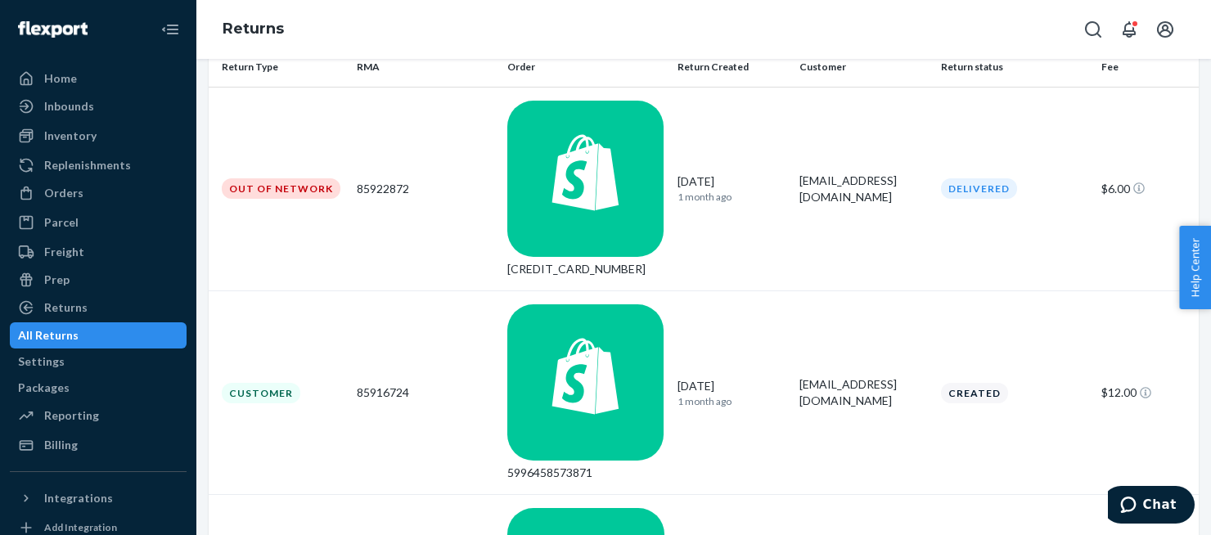
scroll to position [448, 0]
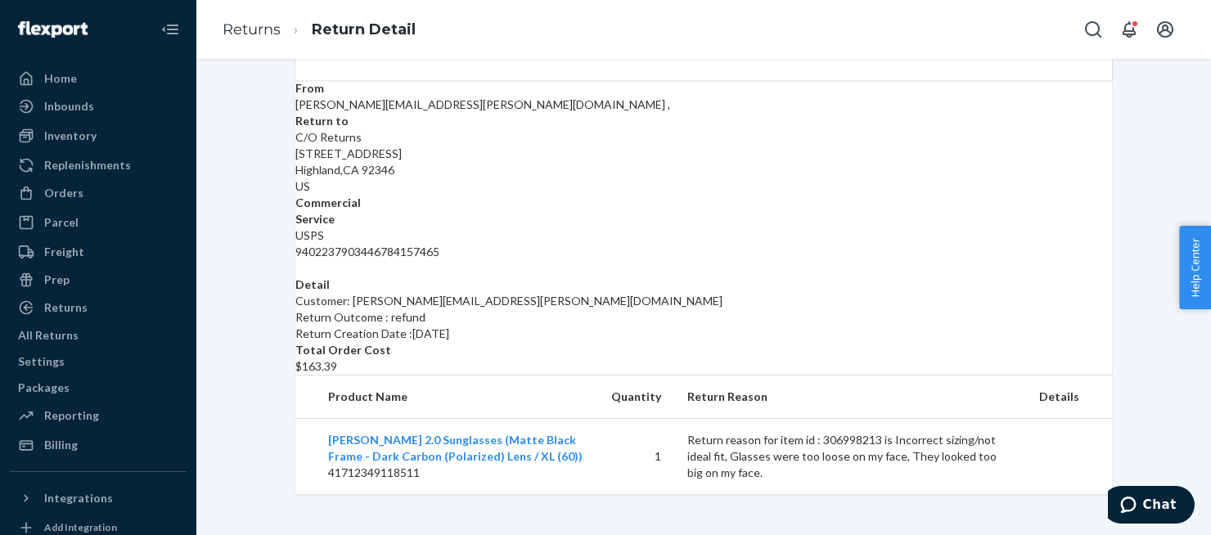
scroll to position [236, 0]
click at [244, 25] on link "Returns" at bounding box center [252, 29] width 58 height 18
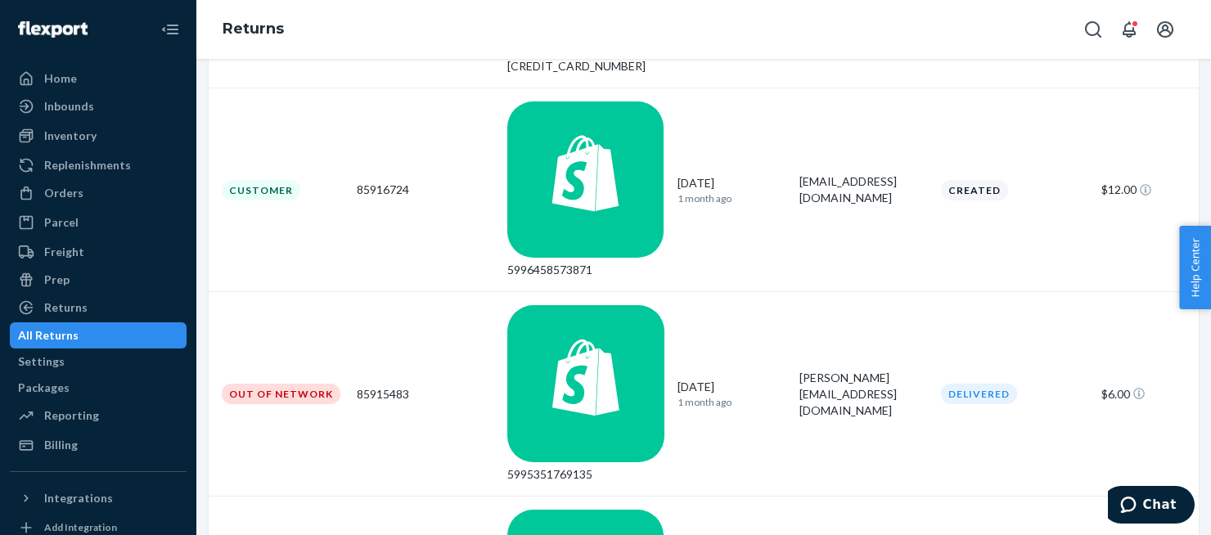
scroll to position [457, 0]
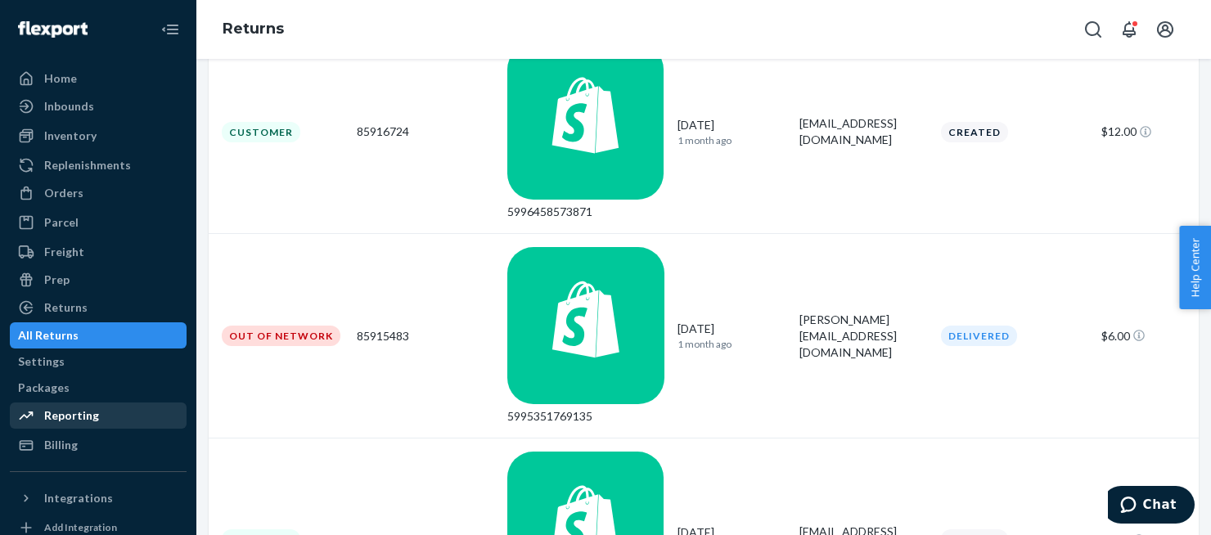
click at [88, 410] on div "Reporting" at bounding box center [71, 415] width 55 height 16
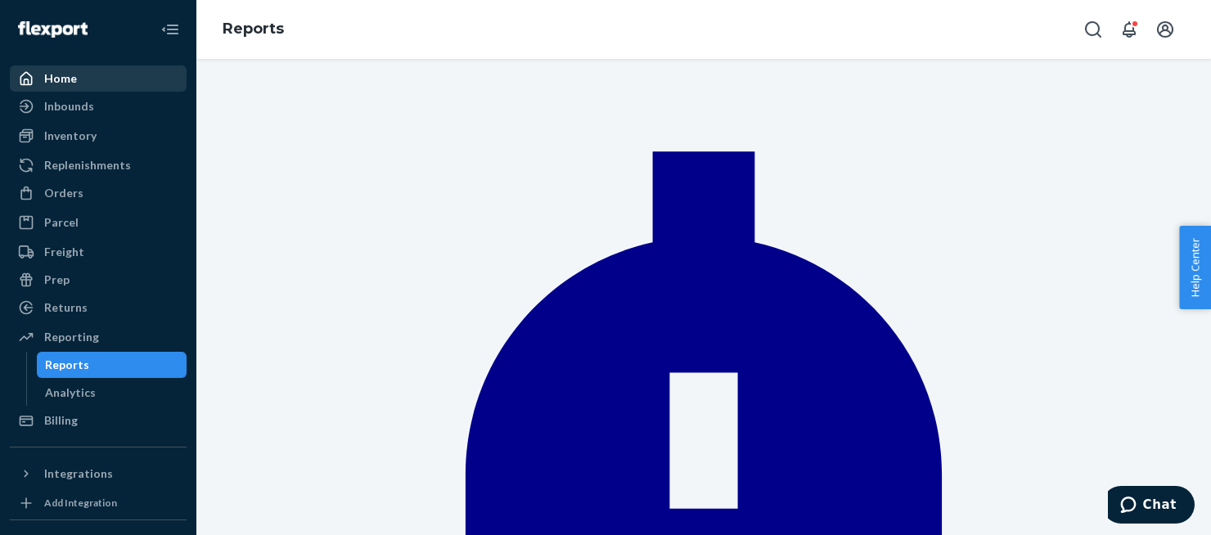
click at [97, 82] on div "Home" at bounding box center [97, 78] width 173 height 23
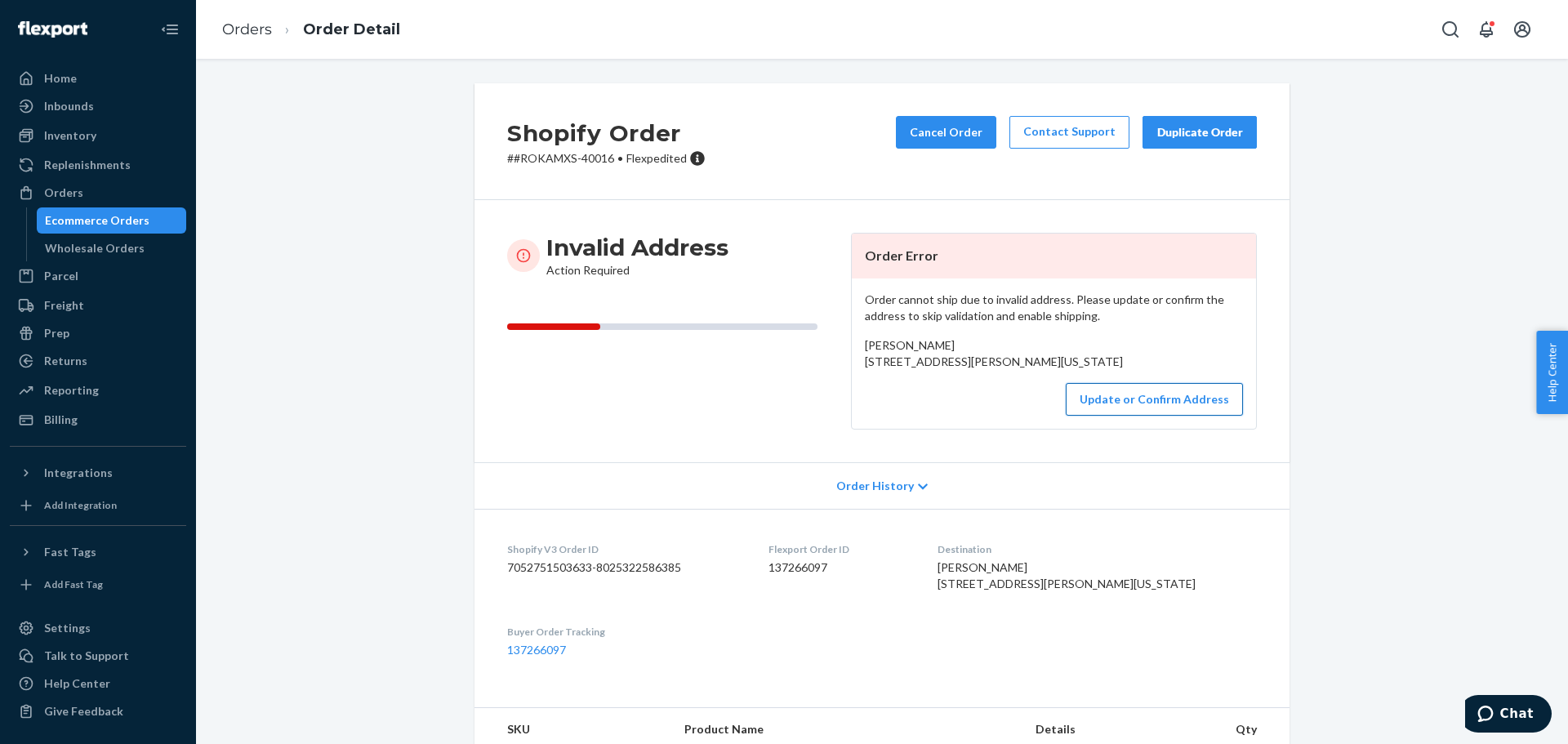
click at [1113, 415] on button "Update or Confirm Address" at bounding box center [1155, 399] width 178 height 33
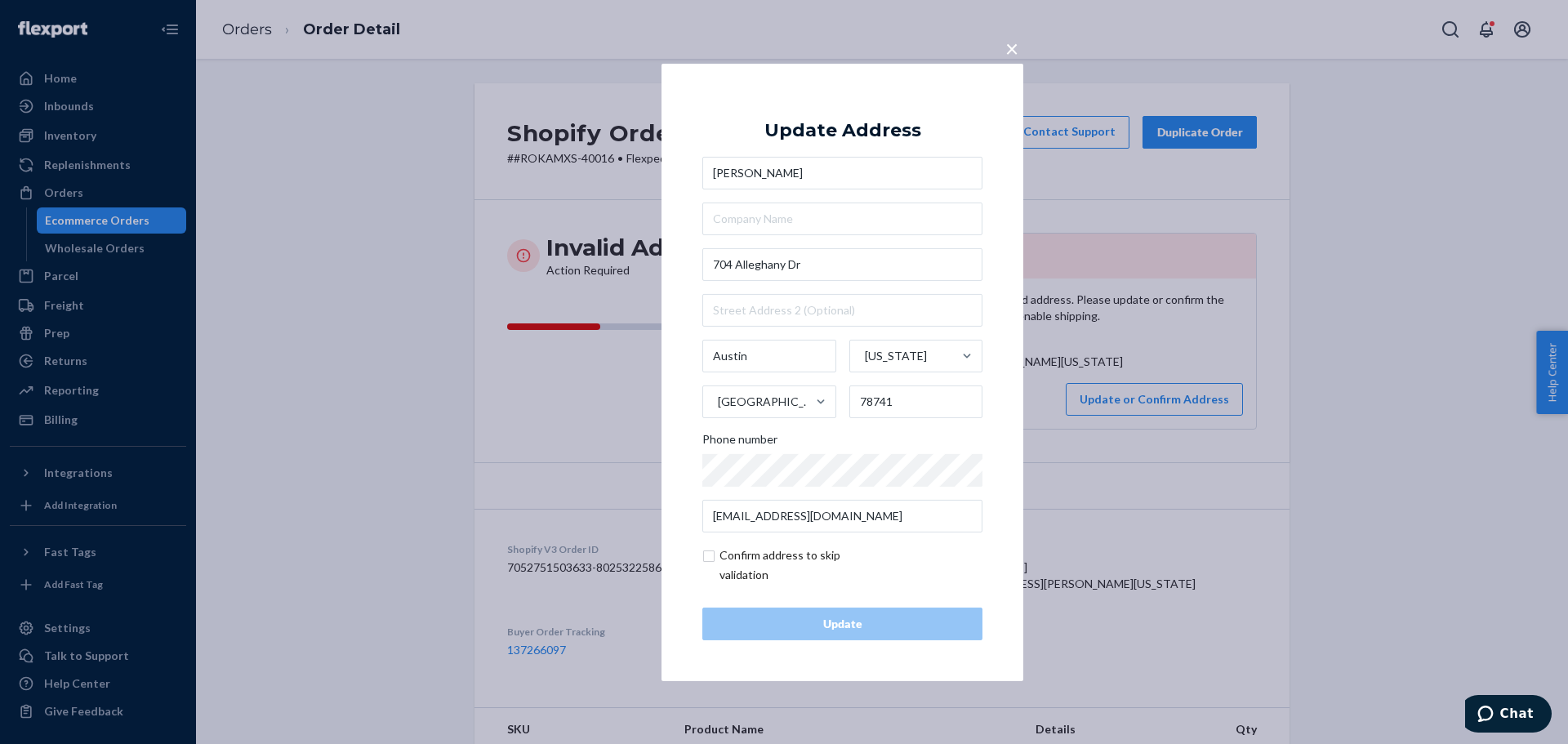
click at [756, 555] on input "checkbox" at bounding box center [797, 565] width 190 height 39
checkbox input "true"
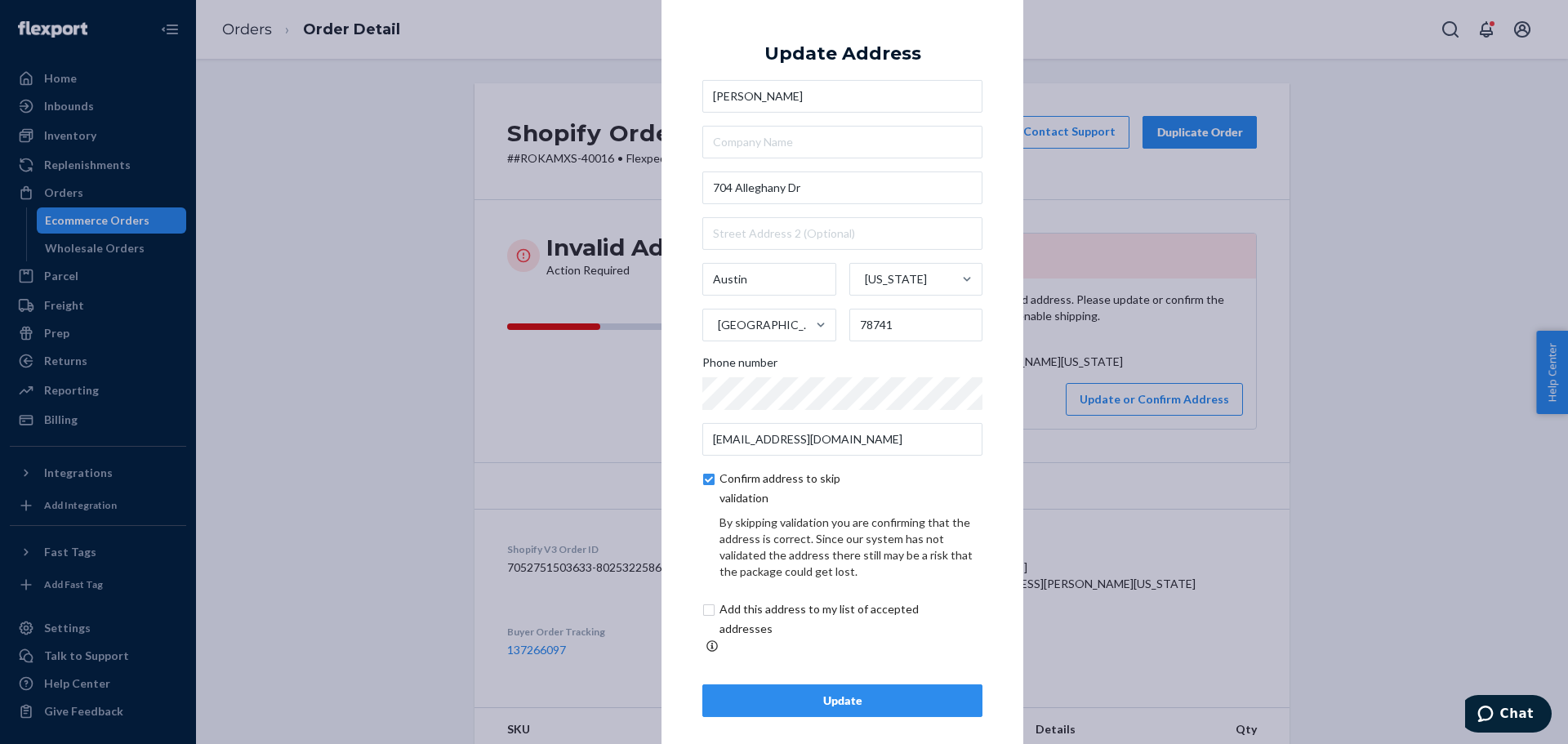
click at [772, 693] on div "Update" at bounding box center [842, 701] width 253 height 16
